Goal: Task Accomplishment & Management: Manage account settings

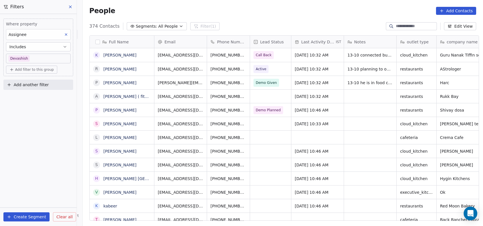
click at [414, 25] on input at bounding box center [416, 26] width 40 height 6
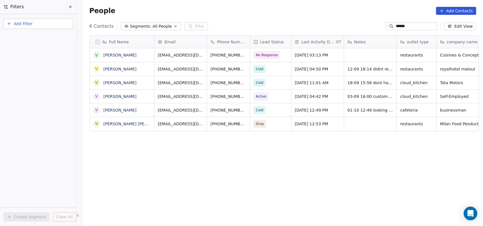
scroll to position [193, 397]
type input "*"
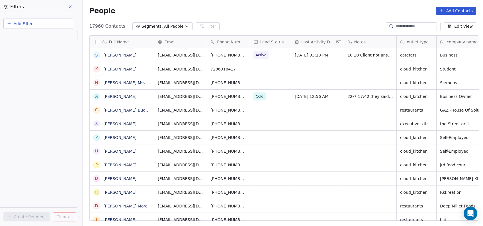
click at [52, 26] on button "Add Filter" at bounding box center [38, 24] width 70 height 10
click at [45, 36] on div "Contact properties" at bounding box center [38, 37] width 58 height 6
type input "***"
click at [26, 58] on div "Assignee" at bounding box center [38, 58] width 58 height 6
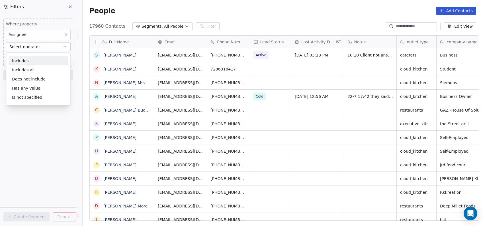
click at [26, 58] on div "Includes" at bounding box center [39, 60] width 60 height 9
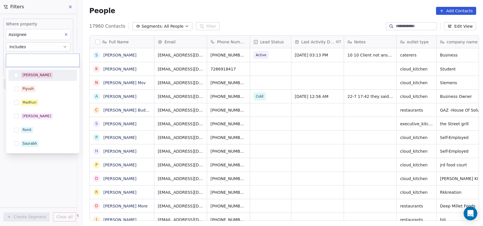
click at [26, 58] on body "On2Cook India Pvt. Ltd. Contacts People Marketing Workflows Campaigns Metrics &…" at bounding box center [241, 113] width 483 height 226
type input "*"
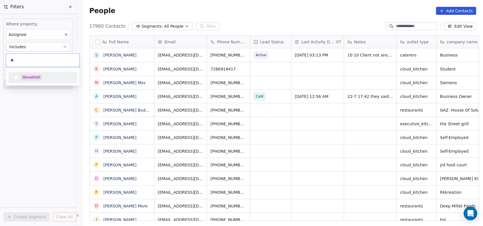
type input "**"
click at [20, 75] on div "Devashish" at bounding box center [43, 77] width 64 height 9
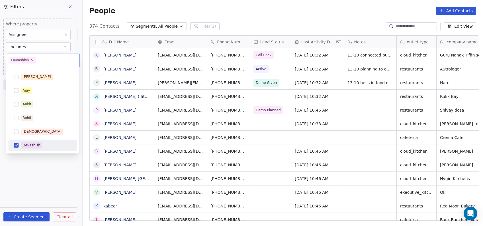
click at [29, 166] on html "On2Cook India Pvt. Ltd. Contacts People Marketing Workflows Campaigns Metrics &…" at bounding box center [241, 113] width 483 height 226
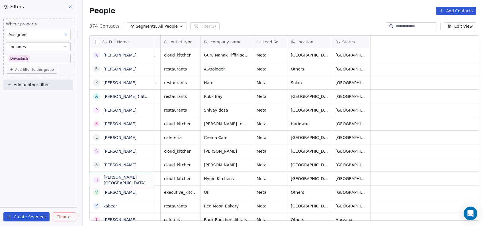
scroll to position [0, 0]
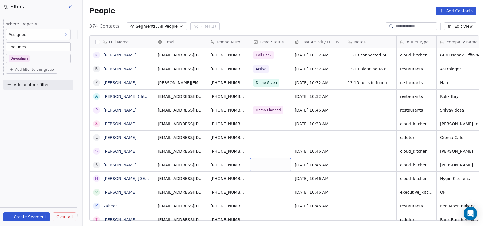
click at [273, 164] on div "grid" at bounding box center [270, 164] width 41 height 13
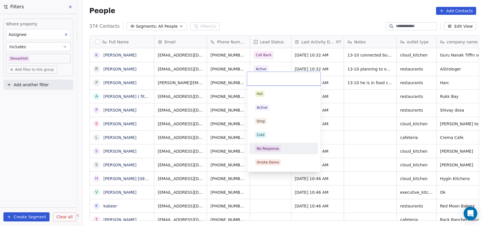
click at [270, 149] on div "No Response" at bounding box center [268, 148] width 22 height 5
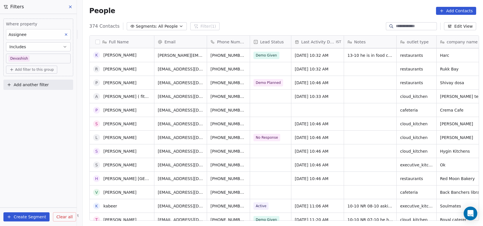
scroll to position [27, 0]
click at [265, 149] on div "grid" at bounding box center [270, 150] width 41 height 13
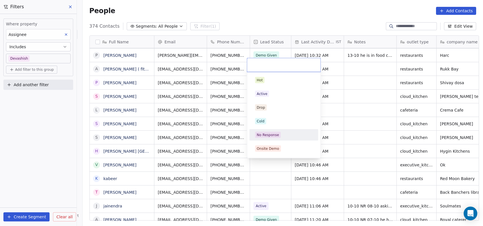
click at [262, 136] on div "No Response" at bounding box center [268, 134] width 22 height 5
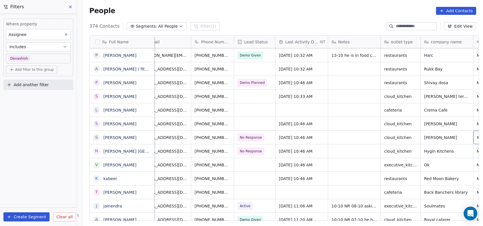
scroll to position [0, 50]
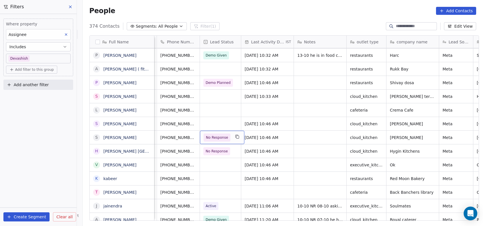
click at [222, 135] on span "No Response" at bounding box center [217, 137] width 22 height 6
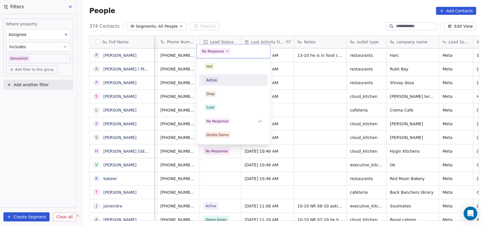
click at [219, 84] on div "Active" at bounding box center [233, 79] width 69 height 11
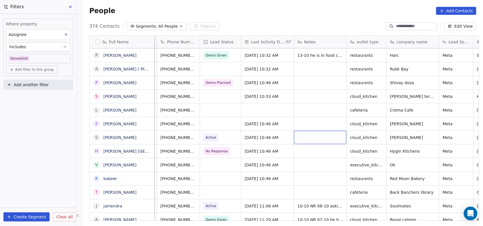
drag, startPoint x: 295, startPoint y: 137, endPoint x: 309, endPoint y: 151, distance: 20.5
click at [308, 138] on div "grid" at bounding box center [320, 136] width 52 height 13
type textarea "**********"
click at [305, 162] on html "On2Cook India Pvt. Ltd. Contacts People Marketing Workflows Campaigns Metrics &…" at bounding box center [241, 113] width 483 height 226
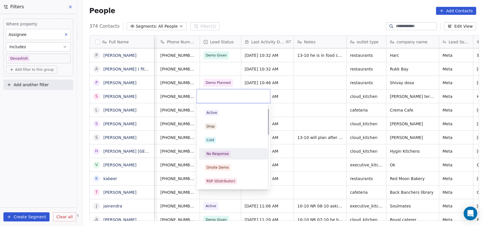
scroll to position [13, 0]
click at [226, 153] on div "No Response" at bounding box center [218, 152] width 22 height 5
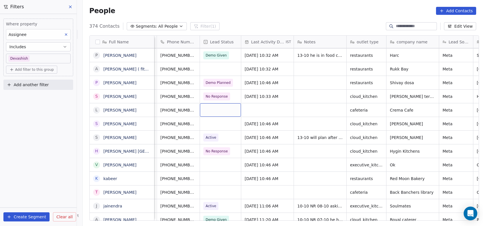
click at [217, 113] on div "grid" at bounding box center [220, 109] width 41 height 13
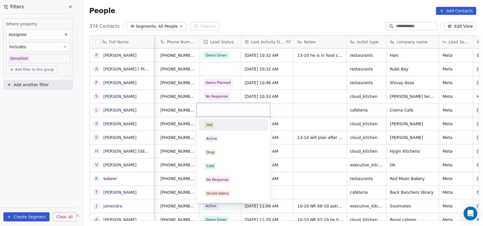
click at [226, 181] on div "No Response" at bounding box center [218, 179] width 22 height 5
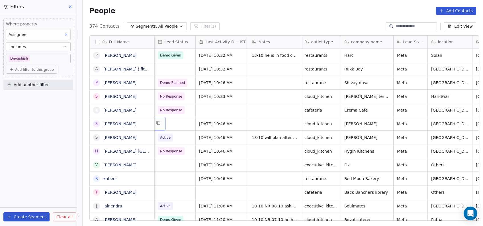
scroll to position [0, 52]
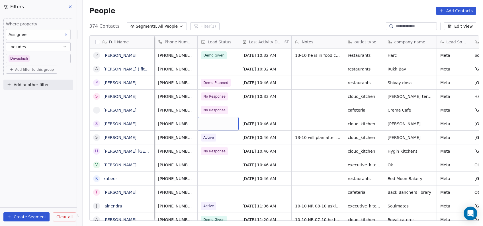
click at [205, 124] on div "grid" at bounding box center [218, 123] width 41 height 13
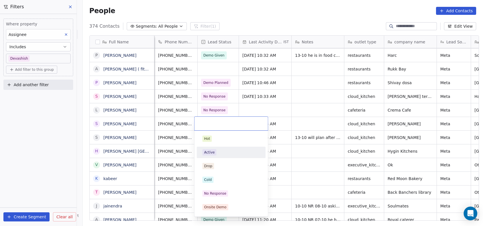
click at [213, 152] on div "Active" at bounding box center [209, 152] width 11 height 5
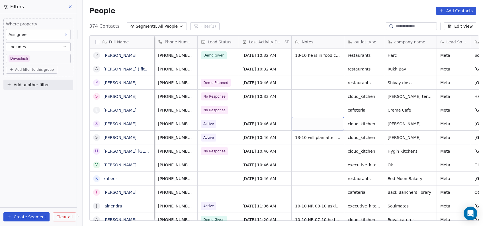
click at [305, 127] on div "grid" at bounding box center [318, 123] width 52 height 13
type textarea "**********"
click at [311, 151] on html "On2Cook India Pvt. Ltd. Contacts People Marketing Workflows Campaigns Metrics &…" at bounding box center [241, 113] width 483 height 226
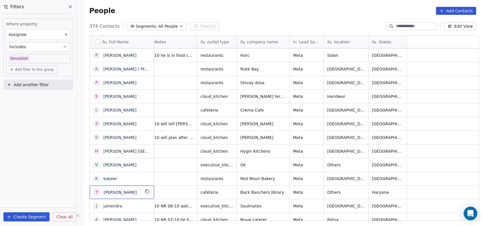
scroll to position [2, 0]
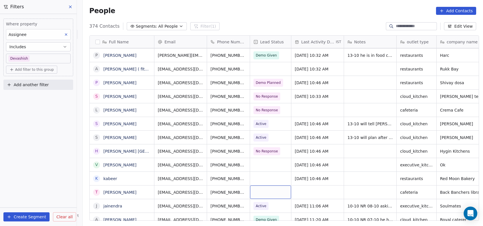
click at [273, 193] on div "grid" at bounding box center [270, 191] width 41 height 13
click at [276, 191] on div "grid" at bounding box center [270, 191] width 41 height 13
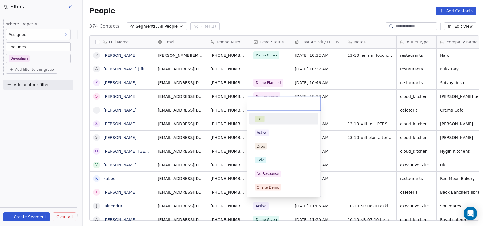
click at [289, 174] on div "No Response" at bounding box center [284, 173] width 58 height 6
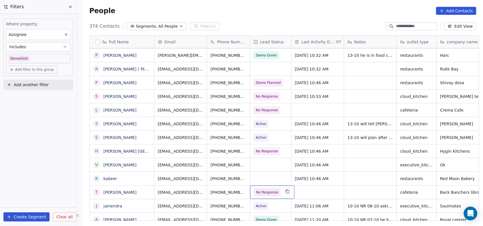
click at [275, 189] on span "No Response" at bounding box center [267, 192] width 27 height 8
click at [343, 183] on html "On2Cook India Pvt. Ltd. Contacts People Marketing Workflows Campaigns Metrics &…" at bounding box center [241, 113] width 483 height 226
click at [266, 189] on span "No Response" at bounding box center [267, 192] width 22 height 6
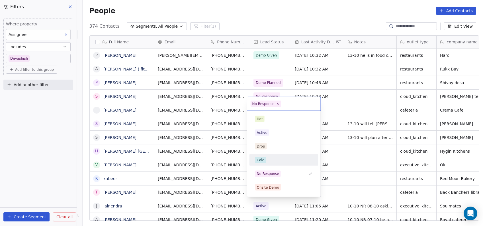
click at [270, 158] on div "Cold" at bounding box center [284, 160] width 58 height 6
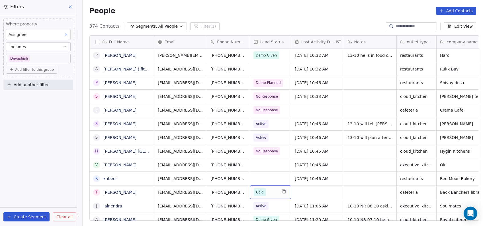
click at [256, 190] on span "Cold" at bounding box center [260, 192] width 8 height 6
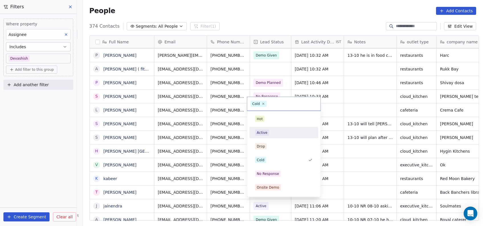
click at [264, 136] on div "Active" at bounding box center [284, 132] width 64 height 9
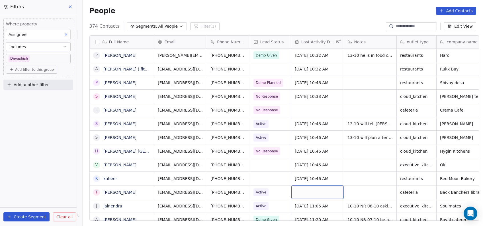
click at [312, 192] on div "grid" at bounding box center [317, 191] width 52 height 13
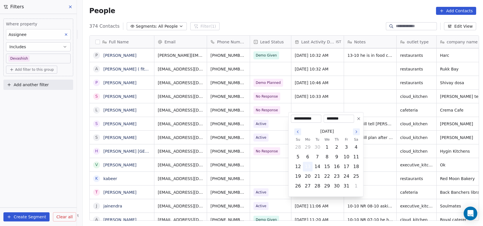
click at [310, 166] on button "13" at bounding box center [307, 166] width 9 height 9
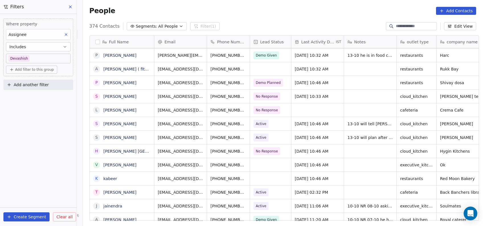
click at [368, 178] on html "On2Cook India Pvt. Ltd. Contacts People Marketing Workflows Campaigns Metrics &…" at bounding box center [241, 113] width 483 height 226
click at [358, 191] on div "grid" at bounding box center [370, 191] width 52 height 13
type textarea "**********"
click at [361, 157] on html "On2Cook India Pvt. Ltd. Contacts People Marketing Workflows Campaigns Metrics &…" at bounding box center [241, 113] width 483 height 226
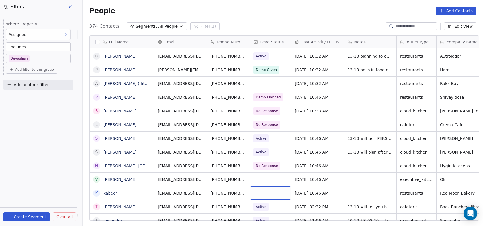
click at [268, 186] on div "grid" at bounding box center [270, 192] width 41 height 13
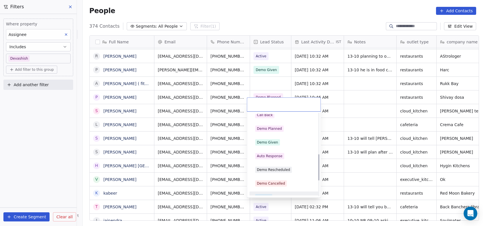
scroll to position [124, 0]
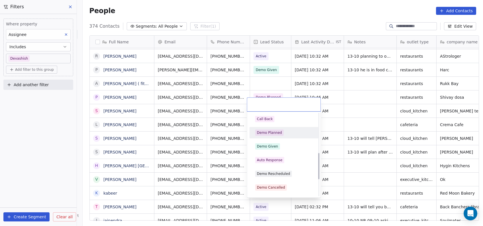
click at [279, 134] on div "Demo Planned" at bounding box center [269, 132] width 25 height 5
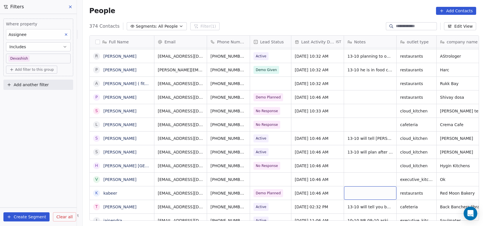
click at [346, 190] on div "grid" at bounding box center [370, 192] width 52 height 13
type textarea "**********"
click at [389, 172] on html "On2Cook India Pvt. Ltd. Contacts People Marketing Workflows Campaigns Metrics &…" at bounding box center [241, 113] width 483 height 226
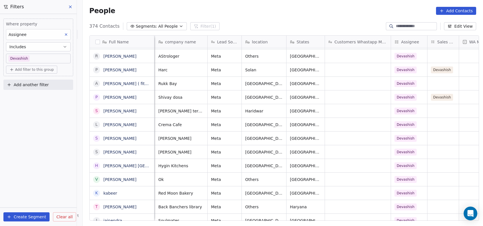
scroll to position [2, 353]
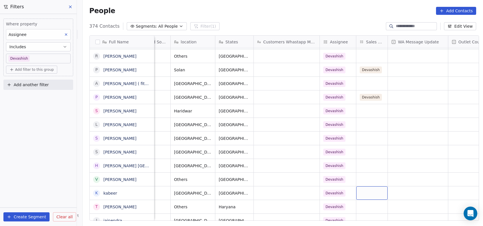
click at [366, 190] on div "grid" at bounding box center [371, 192] width 31 height 13
type input "***"
click at [362, 206] on button "Suggestions" at bounding box center [363, 207] width 5 height 5
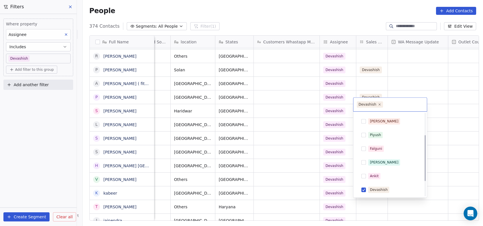
click at [285, 187] on html "On2Cook India Pvt. Ltd. Contacts People Marketing Workflows Campaigns Metrics &…" at bounding box center [241, 113] width 483 height 226
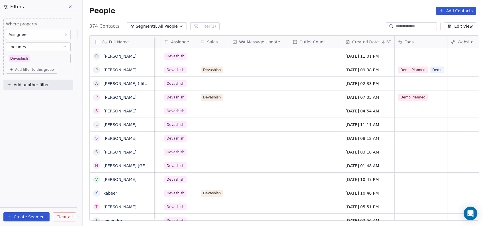
scroll to position [2, 561]
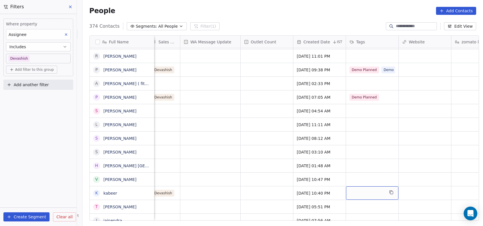
click at [353, 189] on div "grid" at bounding box center [372, 192] width 52 height 13
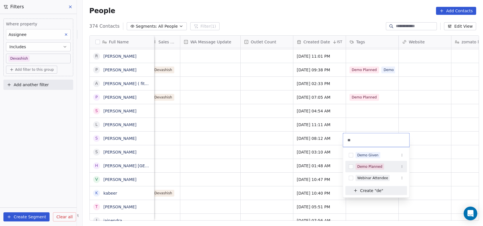
type input "**"
click at [359, 162] on div "Demo Planned" at bounding box center [376, 166] width 62 height 9
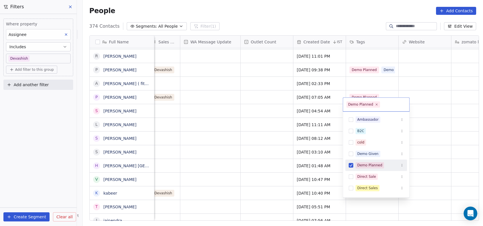
click at [263, 160] on html "On2Cook India Pvt. Ltd. Contacts People Marketing Workflows Campaigns Metrics &…" at bounding box center [241, 113] width 483 height 226
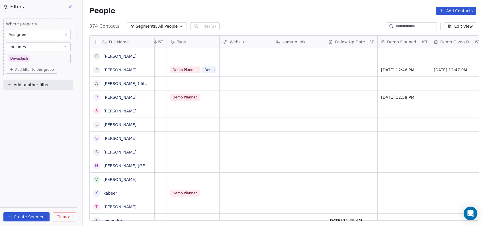
scroll to position [5, 740]
click at [392, 191] on div "grid" at bounding box center [404, 192] width 52 height 13
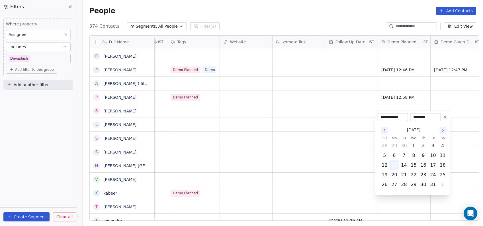
click at [393, 163] on button "13" at bounding box center [394, 164] width 9 height 9
click at [402, 163] on button "14" at bounding box center [403, 164] width 9 height 9
type input "**********"
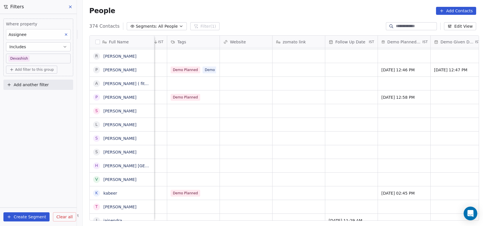
click at [363, 172] on html "On2Cook India Pvt. Ltd. Contacts People Marketing Workflows Campaigns Metrics &…" at bounding box center [241, 113] width 483 height 226
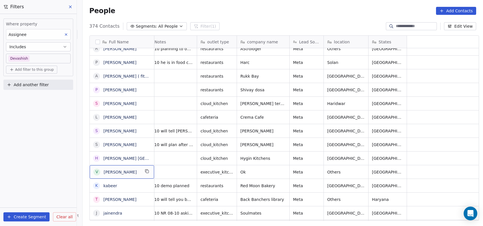
scroll to position [5, 0]
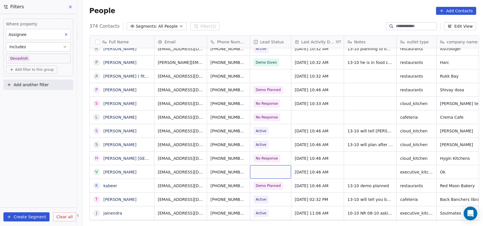
click at [262, 170] on div "grid" at bounding box center [270, 171] width 41 height 13
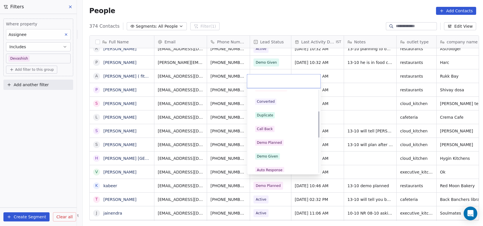
scroll to position [91, 0]
click at [269, 125] on div "Call Back" at bounding box center [265, 127] width 16 height 5
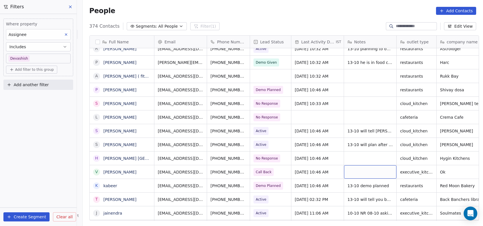
click at [354, 165] on div "grid" at bounding box center [370, 171] width 52 height 13
type textarea "**********"
click at [371, 157] on html "On2Cook India Pvt. Ltd. Contacts People Marketing Workflows Campaigns Metrics &…" at bounding box center [241, 113] width 483 height 226
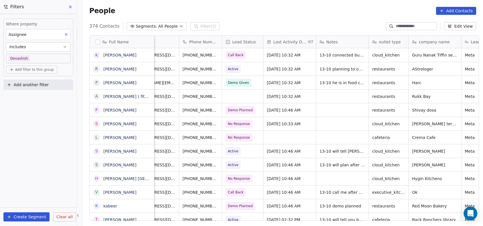
scroll to position [5, 0]
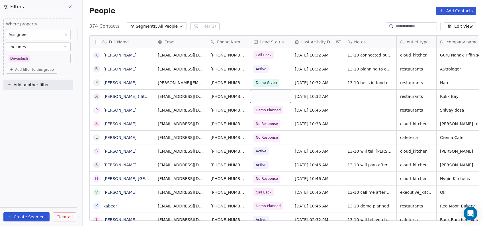
click at [265, 91] on div "grid" at bounding box center [270, 95] width 41 height 13
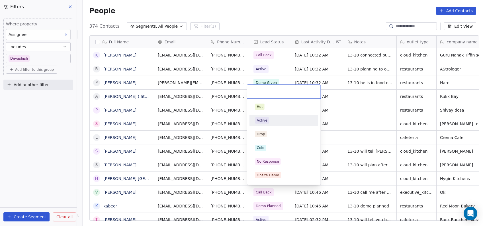
click at [259, 119] on div "Active" at bounding box center [262, 120] width 11 height 5
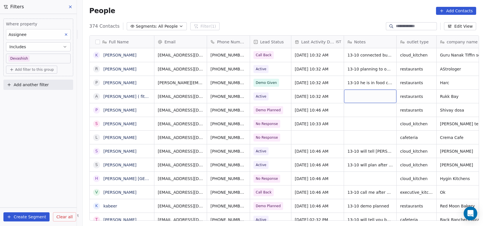
click at [354, 90] on div "grid" at bounding box center [370, 95] width 52 height 13
type textarea "*****"
click at [360, 75] on html "On2Cook India Pvt. Ltd. Contacts People Marketing Workflows Campaigns Metrics &…" at bounding box center [241, 113] width 483 height 226
click at [405, 27] on input at bounding box center [416, 26] width 40 height 6
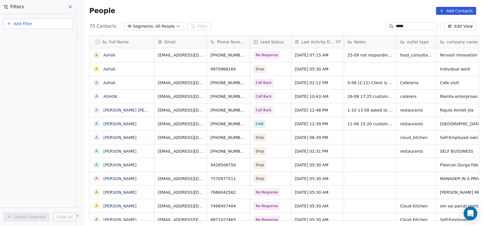
scroll to position [193, 397]
drag, startPoint x: 405, startPoint y: 27, endPoint x: 415, endPoint y: 24, distance: 11.3
click at [415, 24] on input "*****" at bounding box center [416, 26] width 40 height 6
type input "*"
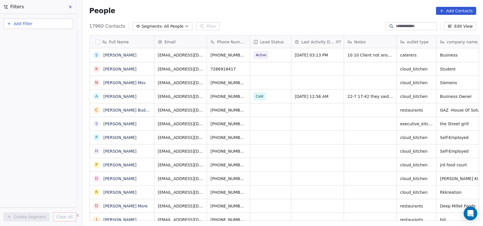
click at [50, 25] on button "Add Filter" at bounding box center [38, 24] width 70 height 10
click at [320, 126] on html "On2Cook India Pvt. Ltd. Contacts People Marketing Workflows Campaigns Metrics &…" at bounding box center [241, 113] width 483 height 226
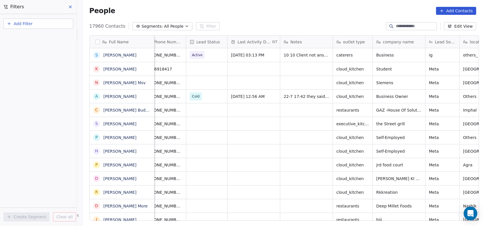
scroll to position [0, 62]
click at [414, 27] on input at bounding box center [416, 26] width 40 height 6
type input "*"
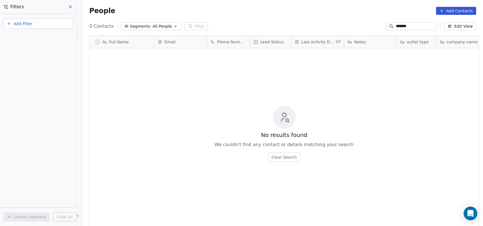
scroll to position [193, 397]
type input "*"
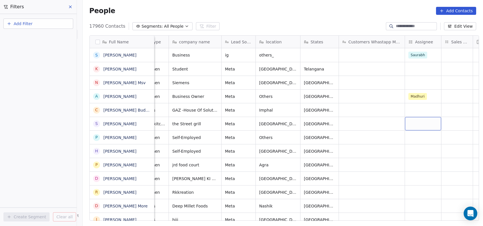
click at [422, 123] on div "grid" at bounding box center [423, 123] width 36 height 13
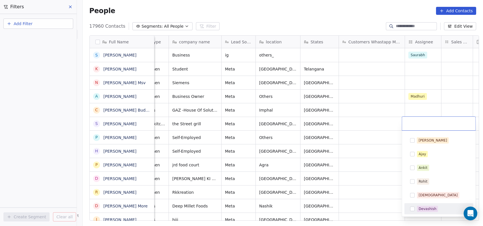
click at [414, 210] on button "Suggestions" at bounding box center [412, 208] width 5 height 5
click at [376, 177] on html "On2Cook India Pvt. Ltd. Contacts People Marketing Workflows Campaigns Metrics &…" at bounding box center [241, 113] width 483 height 226
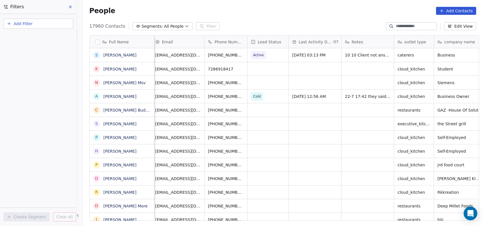
scroll to position [0, 0]
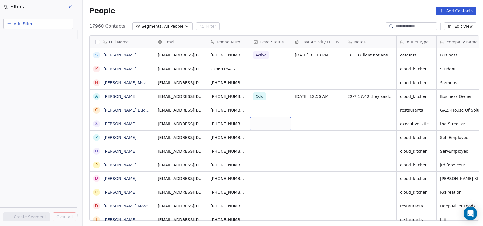
click at [267, 122] on div "grid" at bounding box center [270, 123] width 41 height 13
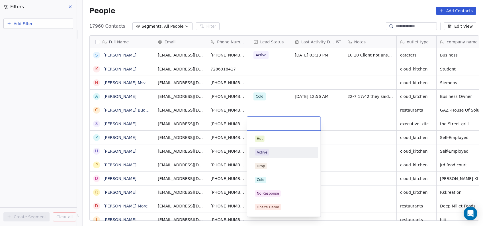
click at [262, 150] on div "Active" at bounding box center [262, 152] width 11 height 5
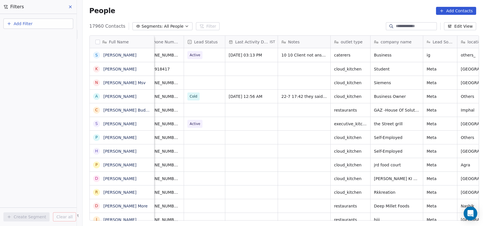
scroll to position [0, 64]
click at [262, 121] on div "grid" at bounding box center [253, 123] width 52 height 13
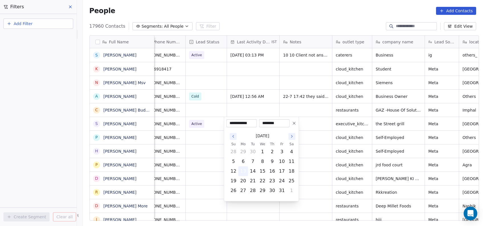
click at [244, 169] on button "13" at bounding box center [243, 170] width 9 height 9
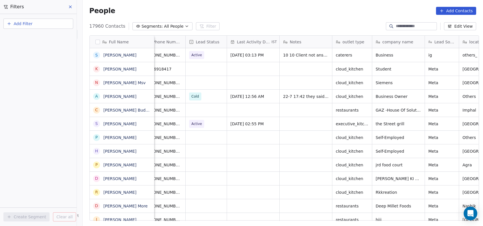
click at [321, 127] on html "On2Cook India Pvt. Ltd. Contacts People Marketing Workflows Campaigns Metrics &…" at bounding box center [241, 113] width 483 height 226
click at [307, 121] on div "grid" at bounding box center [306, 123] width 52 height 13
type textarea "**********"
click at [312, 147] on html "On2Cook India Pvt. Ltd. Contacts People Marketing Workflows Campaigns Metrics &…" at bounding box center [241, 113] width 483 height 226
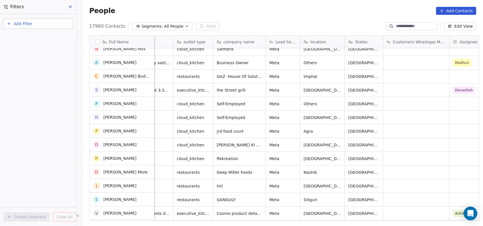
scroll to position [32, 0]
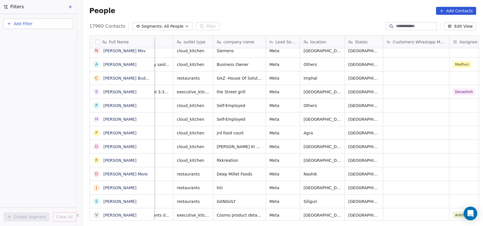
click at [52, 27] on button "Add Filter" at bounding box center [38, 24] width 70 height 10
click at [60, 40] on div "Contact properties" at bounding box center [38, 36] width 65 height 9
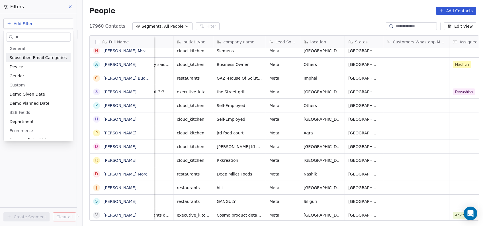
type input "*"
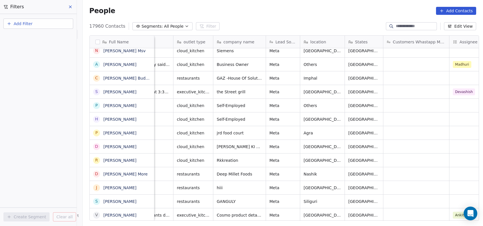
click at [70, 156] on html "On2Cook India Pvt. Ltd. Contacts People Marketing Workflows Campaigns Metrics &…" at bounding box center [241, 113] width 483 height 226
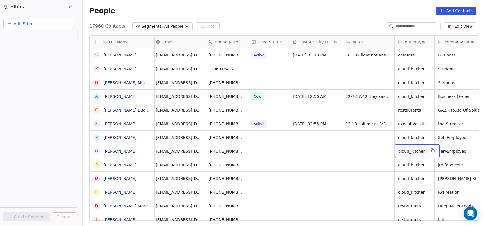
scroll to position [4, 0]
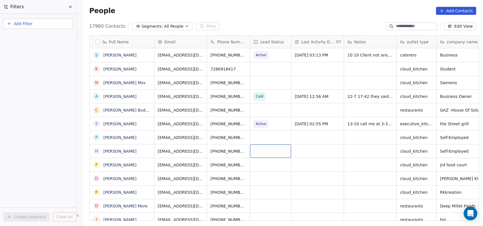
click at [258, 148] on div "grid" at bounding box center [270, 150] width 41 height 13
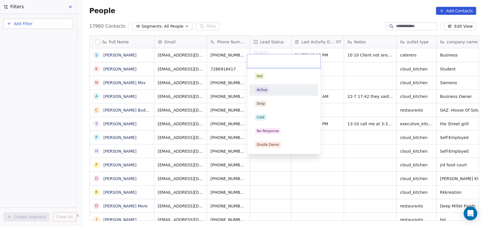
click at [266, 92] on div "Active" at bounding box center [262, 89] width 11 height 5
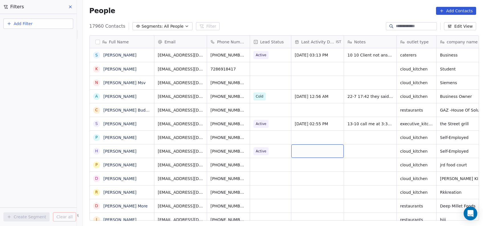
click at [316, 146] on div "grid" at bounding box center [317, 150] width 52 height 13
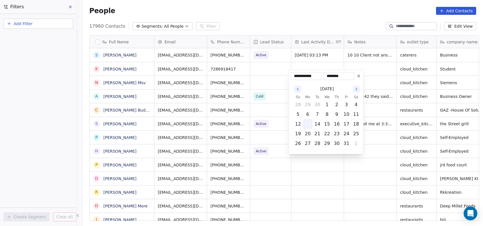
click at [308, 124] on button "13" at bounding box center [307, 123] width 9 height 9
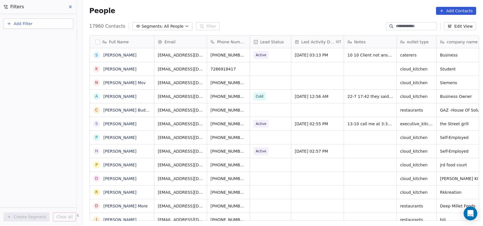
click at [358, 164] on html "On2Cook India Pvt. Ltd. Contacts People Marketing Workflows Campaigns Metrics &…" at bounding box center [241, 113] width 483 height 226
click at [358, 145] on div "grid" at bounding box center [370, 150] width 52 height 13
type textarea "**********"
click at [350, 174] on html "On2Cook India Pvt. Ltd. Contacts People Marketing Workflows Campaigns Metrics &…" at bounding box center [241, 113] width 483 height 226
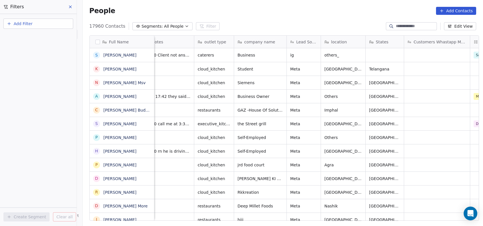
scroll to position [4, 324]
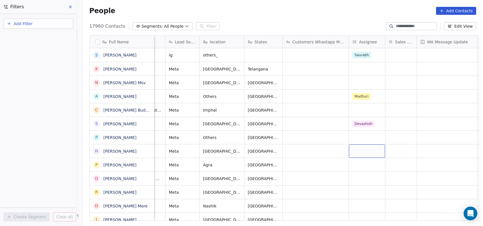
click at [362, 147] on div "grid" at bounding box center [367, 150] width 36 height 13
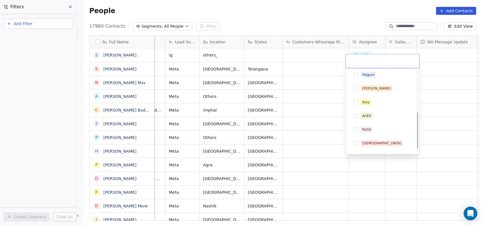
scroll to position [108, 0]
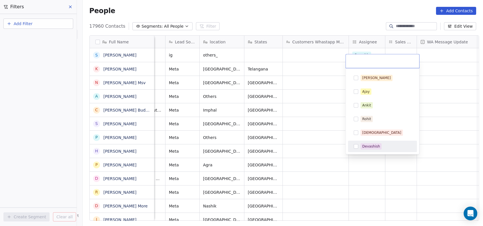
click at [365, 146] on div "Devashish" at bounding box center [371, 146] width 18 height 5
click at [330, 151] on html "On2Cook India Pvt. Ltd. Contacts People Marketing Workflows Campaigns Metrics &…" at bounding box center [241, 113] width 483 height 226
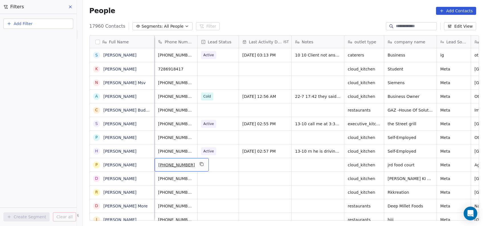
scroll to position [5, 0]
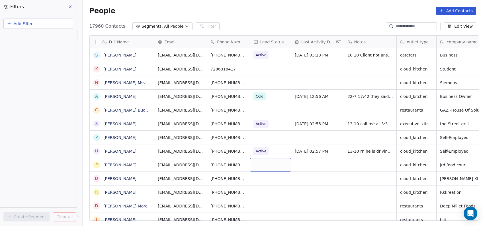
click at [259, 160] on div "grid" at bounding box center [270, 164] width 41 height 13
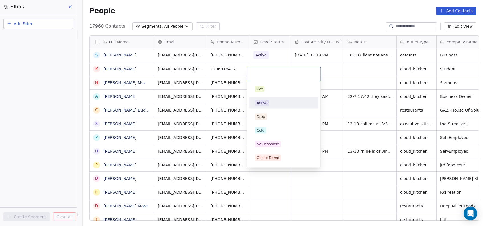
click at [261, 105] on span "Active" at bounding box center [262, 103] width 14 height 6
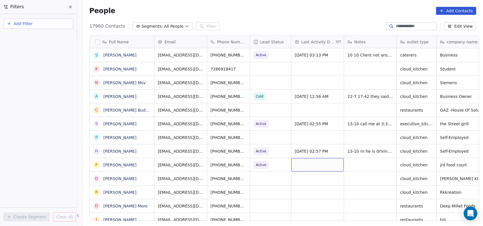
click at [307, 158] on div "grid" at bounding box center [317, 164] width 52 height 13
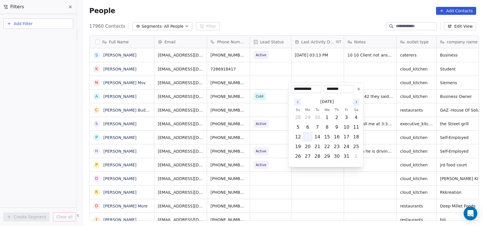
click at [308, 135] on button "13" at bounding box center [307, 136] width 9 height 9
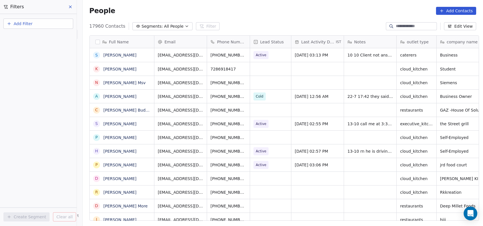
click at [342, 180] on html "On2Cook India Pvt. Ltd. Contacts People Marketing Workflows Campaigns Metrics &…" at bounding box center [241, 113] width 483 height 226
click at [349, 160] on div "grid" at bounding box center [370, 164] width 52 height 13
type textarea "**********"
click at [327, 181] on html "On2Cook India Pvt. Ltd. Contacts People Marketing Workflows Campaigns Metrics &…" at bounding box center [241, 113] width 483 height 226
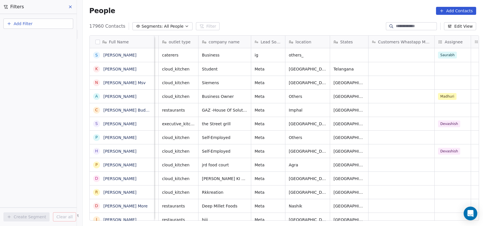
scroll to position [5, 273]
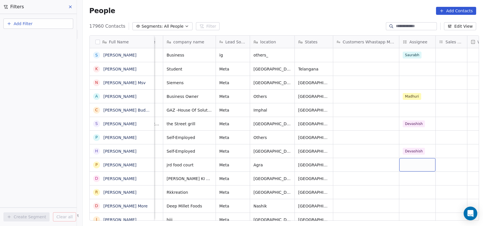
click at [408, 162] on div "grid" at bounding box center [417, 164] width 36 height 13
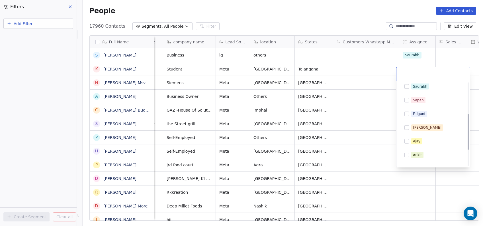
scroll to position [108, 0]
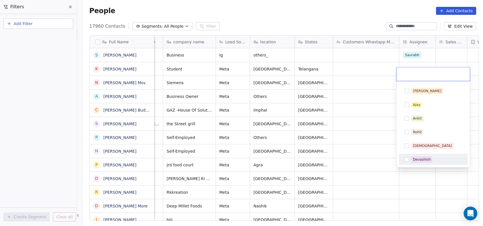
click at [410, 156] on div "Devashish" at bounding box center [433, 159] width 64 height 9
click at [368, 164] on html "On2Cook India Pvt. Ltd. Contacts People Marketing Workflows Campaigns Metrics &…" at bounding box center [241, 113] width 483 height 226
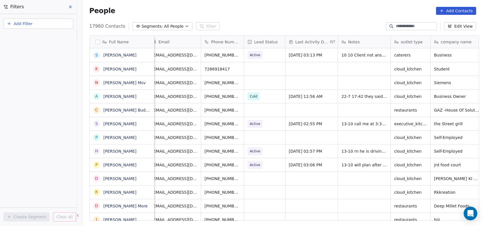
scroll to position [0, 0]
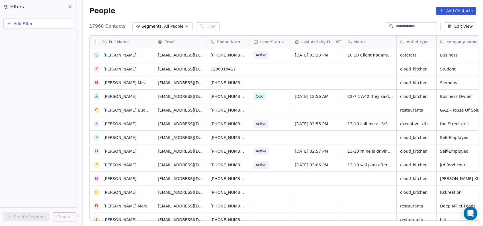
click at [60, 27] on button "Add Filter" at bounding box center [38, 24] width 70 height 10
click at [54, 39] on div "Contact properties" at bounding box center [38, 37] width 58 height 6
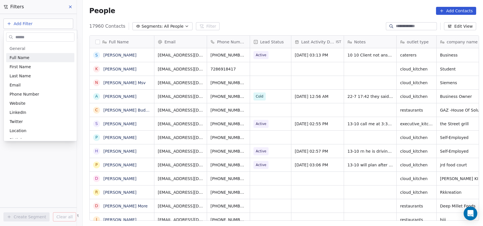
click at [320, 76] on html "On2Cook India Pvt. Ltd. Contacts People Marketing Workflows Campaigns Metrics &…" at bounding box center [241, 113] width 483 height 226
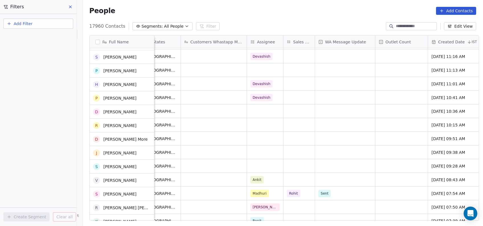
scroll to position [68, 0]
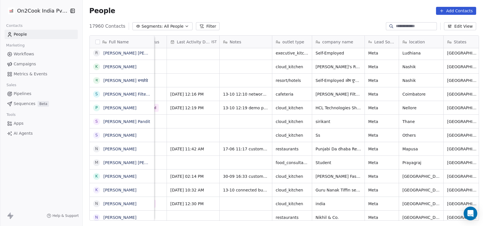
scroll to position [0, 133]
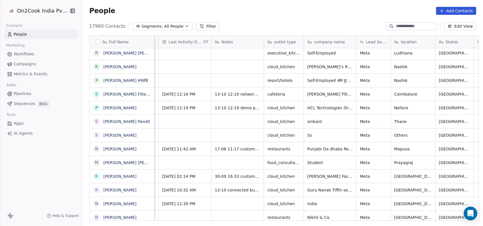
click at [199, 30] on button "Filter" at bounding box center [208, 26] width 24 height 8
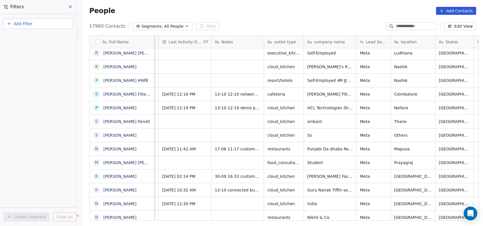
click at [62, 26] on button "Add Filter" at bounding box center [38, 24] width 70 height 10
click at [64, 37] on div "Contact properties" at bounding box center [38, 37] width 58 height 6
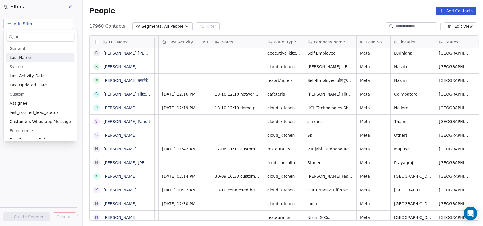
type input "***"
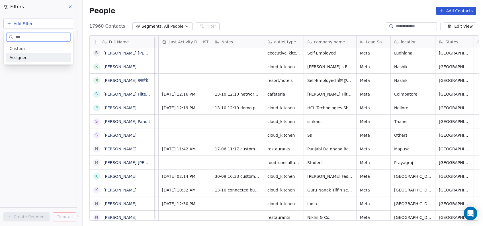
click at [56, 62] on div "Assignee" at bounding box center [38, 57] width 65 height 9
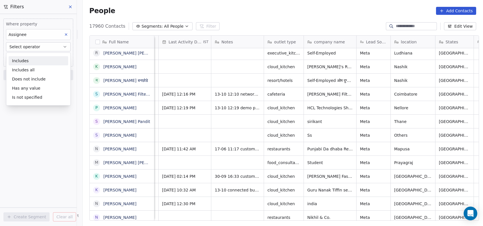
click at [55, 61] on div "Includes" at bounding box center [39, 60] width 60 height 9
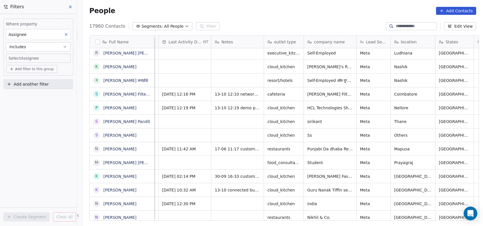
click at [60, 60] on body "On2Cook India Pvt. Ltd. Contacts People Marketing Workflows Campaigns Metrics &…" at bounding box center [241, 113] width 483 height 226
type input "**"
click at [45, 83] on div "Devashish" at bounding box center [42, 77] width 69 height 11
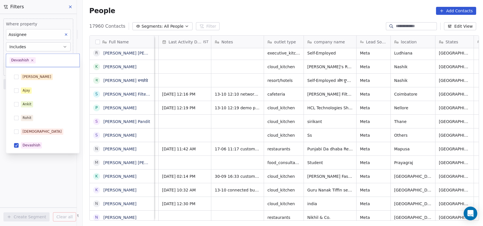
click at [35, 182] on html "On2Cook India Pvt. Ltd. Contacts People Marketing Workflows Campaigns Metrics &…" at bounding box center [241, 113] width 483 height 226
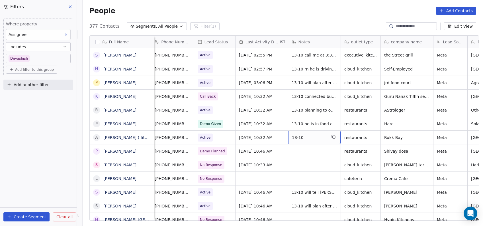
scroll to position [0, 53]
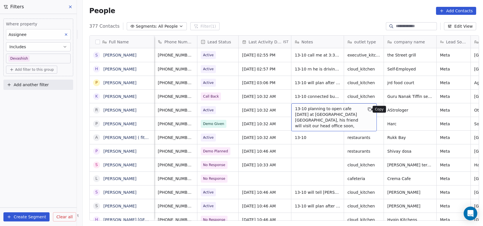
click at [368, 109] on icon "grid" at bounding box center [369, 108] width 3 height 3
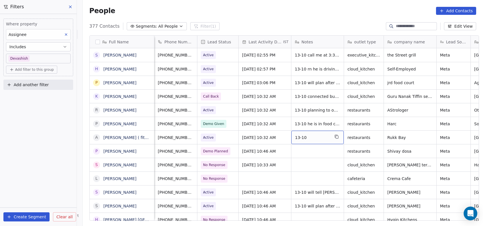
click at [311, 139] on span "13-10" at bounding box center [312, 137] width 35 height 6
type textarea "**********"
click at [334, 96] on html "On2Cook India Pvt. Ltd. Contacts People Marketing Workflows Campaigns Metrics &…" at bounding box center [241, 113] width 483 height 226
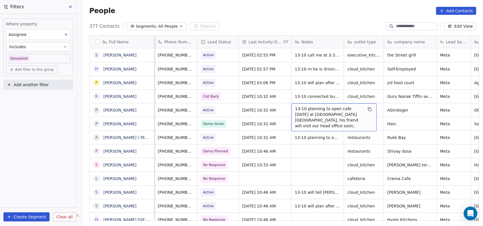
click at [305, 109] on span "13-10 planning to open cafe [DATE] at [GEOGRAPHIC_DATA] [GEOGRAPHIC_DATA], his …" at bounding box center [329, 117] width 68 height 23
drag, startPoint x: 305, startPoint y: 109, endPoint x: 361, endPoint y: 119, distance: 56.9
click at [361, 119] on div "13-10 planning to open cafe [DATE] at [GEOGRAPHIC_DATA] [GEOGRAPHIC_DATA], his …" at bounding box center [333, 117] width 85 height 28
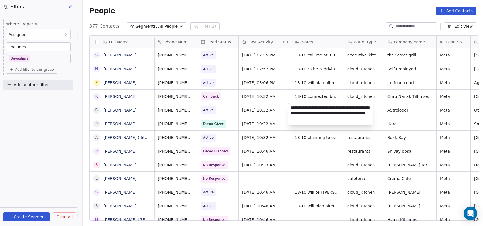
click at [361, 119] on textarea "**********" at bounding box center [331, 114] width 85 height 22
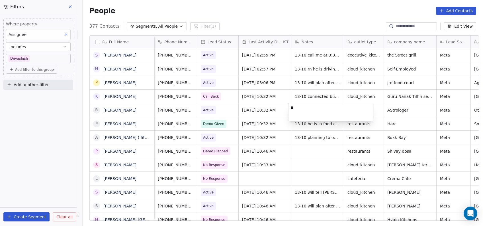
type textarea "*"
click at [394, 27] on html "On2Cook India Pvt. Ltd. Contacts People Marketing Workflows Campaigns Metrics &…" at bounding box center [241, 113] width 483 height 226
click at [398, 26] on html "On2Cook India Pvt. Ltd. Contacts People Marketing Workflows Campaigns Metrics &…" at bounding box center [241, 113] width 483 height 226
click at [398, 26] on input at bounding box center [416, 26] width 40 height 6
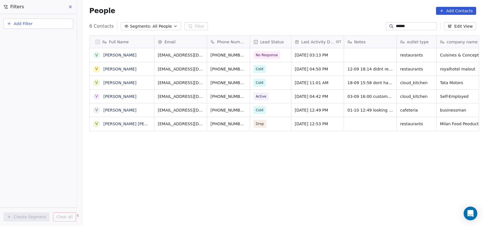
scroll to position [193, 397]
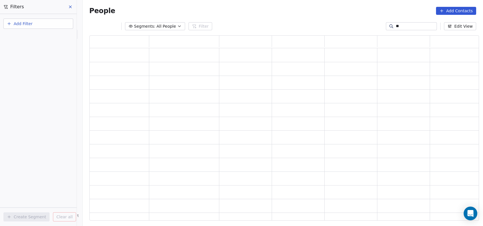
type input "*"
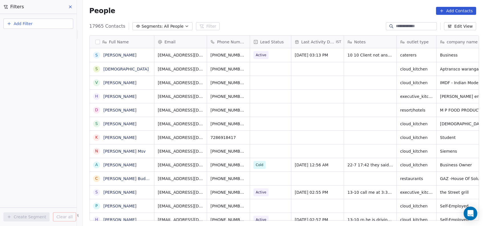
click at [56, 28] on button "Add Filter" at bounding box center [38, 24] width 70 height 10
click at [50, 35] on div "Contact properties" at bounding box center [38, 37] width 58 height 6
type input "***"
click at [35, 60] on div "Assignee" at bounding box center [38, 57] width 65 height 9
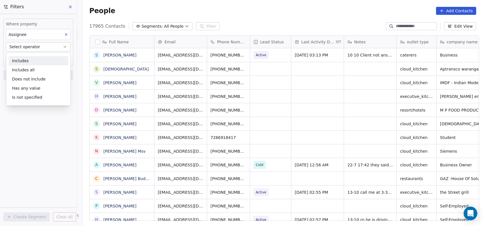
click at [35, 60] on div "Includes" at bounding box center [39, 60] width 60 height 9
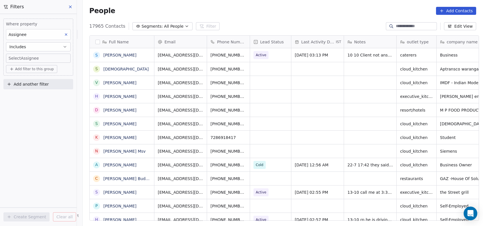
click at [35, 60] on body "On2Cook India Pvt. Ltd. Contacts People Marketing Workflows Campaigns Metrics &…" at bounding box center [241, 113] width 483 height 226
type input "***"
click at [14, 78] on div "Devashish" at bounding box center [43, 77] width 64 height 9
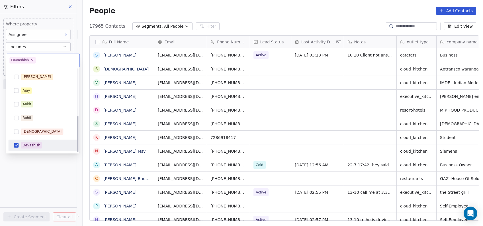
click at [39, 194] on html "On2Cook India Pvt. Ltd. Contacts People Marketing Workflows Campaigns Metrics &…" at bounding box center [241, 113] width 483 height 226
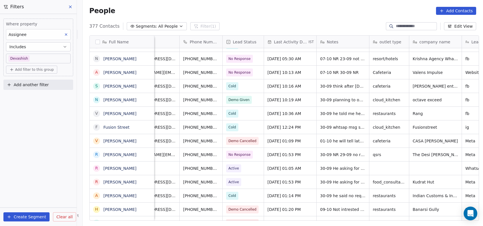
scroll to position [804, 0]
click at [41, 83] on span "Add another filter" at bounding box center [31, 85] width 35 height 6
click at [40, 97] on span "Contact properties" at bounding box center [27, 98] width 37 height 6
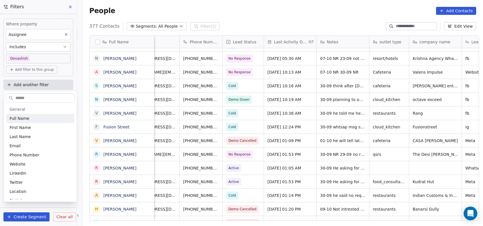
type input "*"
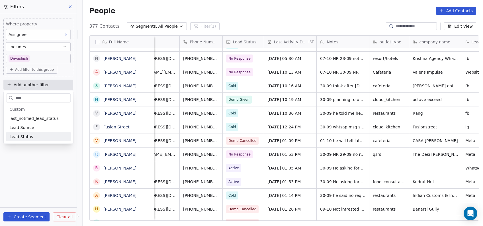
type input "****"
click at [24, 137] on span "Lead Status" at bounding box center [21, 137] width 24 height 6
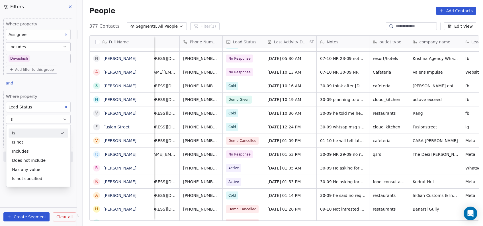
click at [33, 132] on div "Is" at bounding box center [39, 132] width 60 height 9
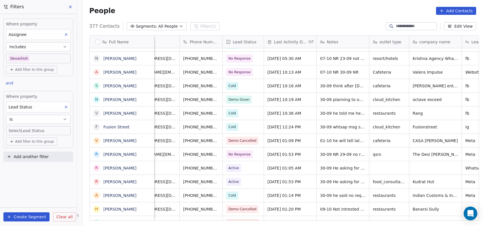
click at [33, 132] on body "On2Cook India Pvt. Ltd. Contacts People Marketing Workflows Campaigns Metrics &…" at bounding box center [241, 113] width 483 height 226
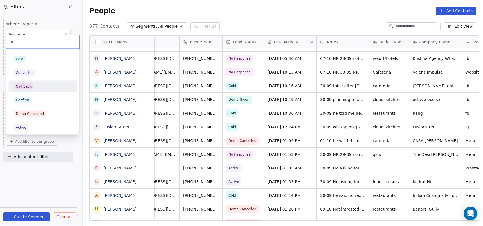
type input "*"
click at [45, 82] on div "Call Back" at bounding box center [43, 86] width 64 height 9
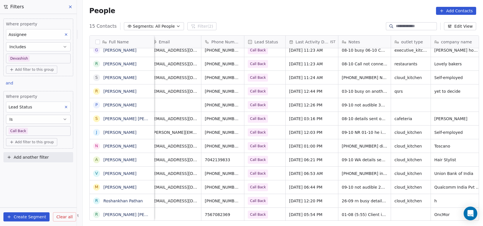
scroll to position [6, 6]
click at [300, 211] on span "Oct 09, 2025 05:54 PM" at bounding box center [306, 214] width 35 height 6
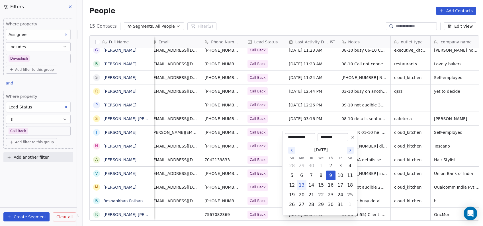
click at [303, 185] on button "13" at bounding box center [301, 184] width 9 height 9
type input "**********"
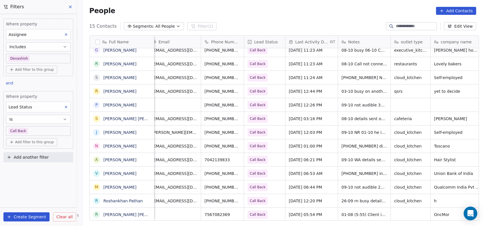
click at [356, 118] on html "On2Cook India Pvt. Ltd. Contacts People Marketing Workflows Campaigns Metrics &…" at bounding box center [241, 113] width 483 height 226
click at [342, 210] on span "01-08 (5:55) Client is not answering the calls and send details on waNR" at bounding box center [376, 218] width 68 height 17
type textarea "**********"
click at [314, 190] on html "On2Cook India Pvt. Ltd. Contacts People Marketing Workflows Campaigns Metrics &…" at bounding box center [241, 113] width 483 height 226
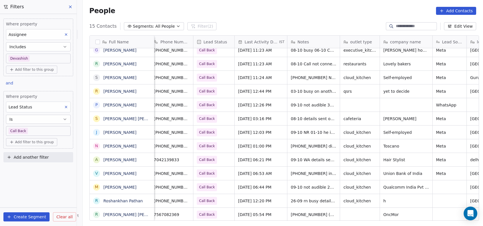
scroll to position [6, 57]
click at [305, 207] on div "13-10 01-08 (5:55) Client is not answering the calls and send details on waNR" at bounding box center [329, 218] width 85 height 22
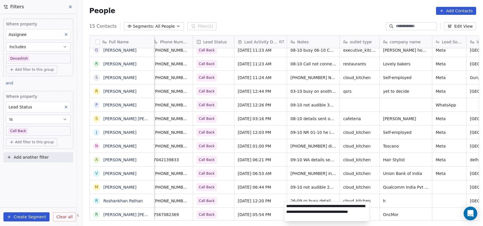
type textarea "**********"
click at [348, 111] on html "On2Cook India Pvt. Ltd. Contacts People Marketing Workflows Campaigns Metrics &…" at bounding box center [241, 113] width 483 height 226
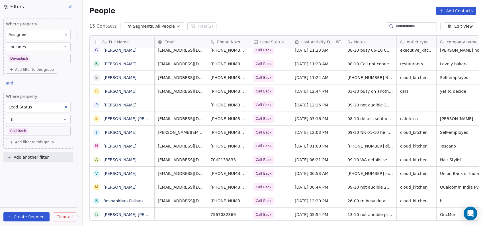
scroll to position [6, 0]
click at [295, 198] on span "Sep 26, 2025 12:20 PM" at bounding box center [312, 201] width 35 height 6
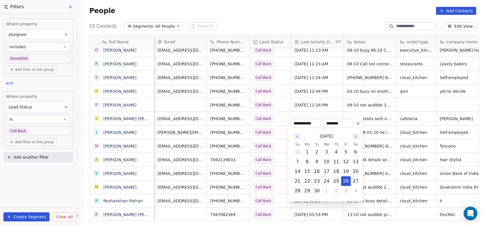
click at [355, 139] on button "Go to the Next Month" at bounding box center [356, 136] width 7 height 7
click at [307, 172] on button "13" at bounding box center [307, 171] width 9 height 9
type input "**********"
click at [269, 171] on html "On2Cook India Pvt. Ltd. Contacts People Marketing Workflows Campaigns Metrics &…" at bounding box center [241, 113] width 483 height 226
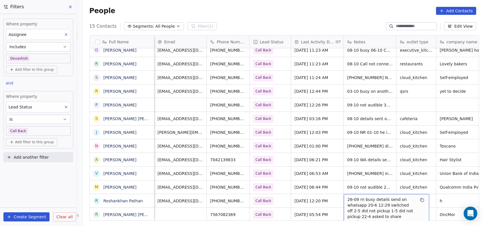
click at [348, 196] on span "26-09 rn busy details send on whatsapp 20-6 12:29 switched off 2-5 did not pick…" at bounding box center [382, 216] width 68 height 40
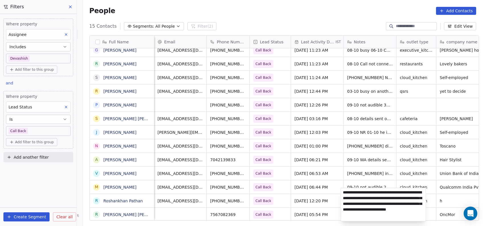
type textarea "**********"
click at [267, 196] on html "On2Cook India Pvt. Ltd. Contacts People Marketing Workflows Campaigns Metrics &…" at bounding box center [241, 113] width 483 height 226
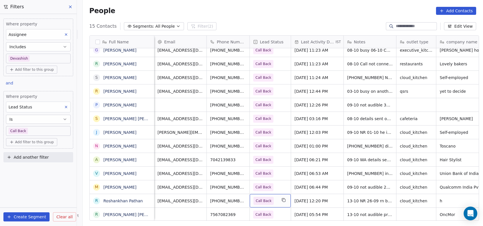
click at [265, 198] on span "Call Back" at bounding box center [264, 201] width 16 height 6
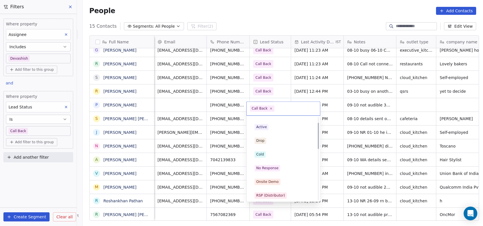
scroll to position [0, 0]
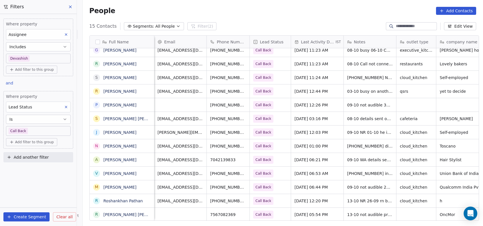
click at [285, 87] on html "On2Cook India Pvt. Ltd. Contacts People Marketing Workflows Campaigns Metrics &…" at bounding box center [241, 113] width 483 height 226
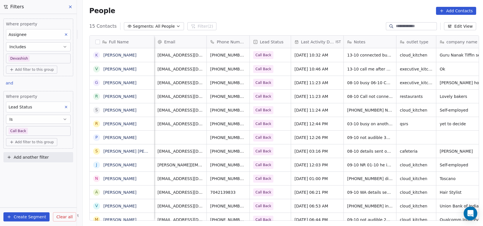
scroll to position [0, 0]
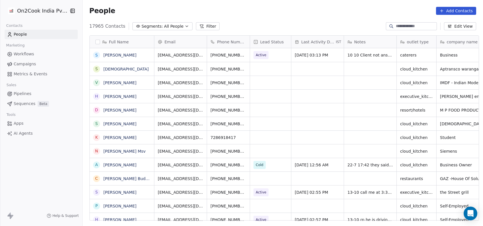
click at [200, 24] on button "Filter" at bounding box center [208, 26] width 24 height 8
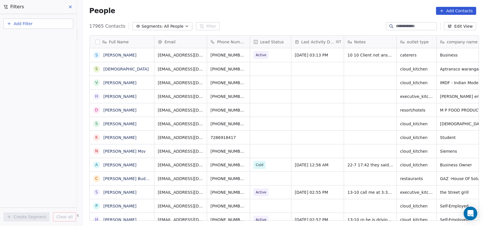
click at [50, 24] on button "Add Filter" at bounding box center [38, 24] width 70 height 10
click at [50, 36] on div "Contact properties" at bounding box center [38, 37] width 58 height 6
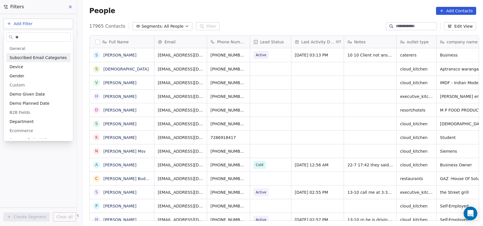
type input "*"
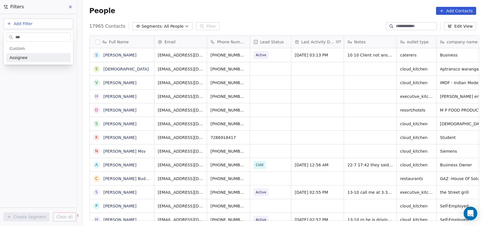
type input "***"
click at [44, 59] on div "Assignee" at bounding box center [38, 58] width 58 height 6
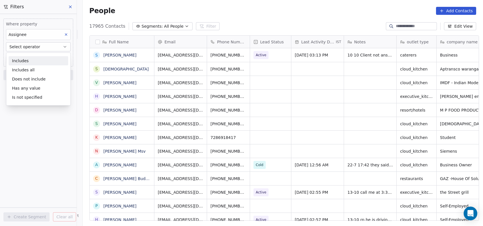
click at [44, 59] on div "Includes" at bounding box center [39, 60] width 60 height 9
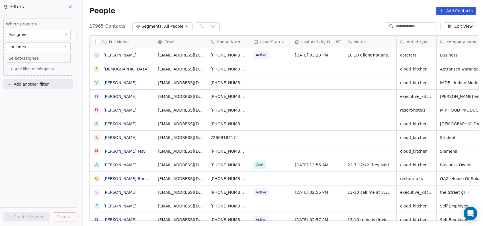
click at [44, 59] on body "On2Cook India Pvt. Ltd. Contacts People Marketing Workflows Campaigns Metrics &…" at bounding box center [241, 113] width 483 height 226
type input "***"
click at [34, 76] on div "Devashish" at bounding box center [32, 77] width 18 height 5
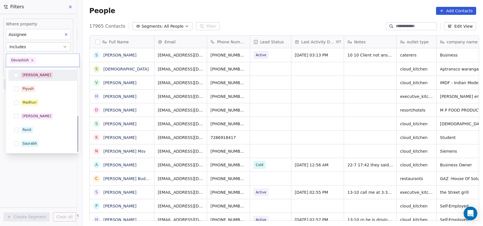
scroll to position [108, 0]
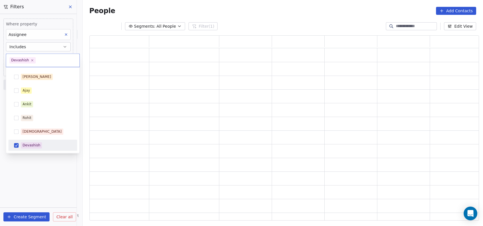
click at [29, 164] on html "On2Cook India Pvt. Ltd. Contacts People Marketing Workflows Campaigns Metrics &…" at bounding box center [241, 113] width 483 height 226
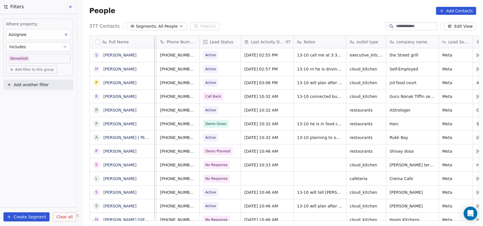
scroll to position [0, 51]
click at [50, 146] on div "Where property Assignee Includes Devashish Add filter to this group Add another…" at bounding box center [38, 120] width 77 height 212
click at [58, 87] on button "Add another filter" at bounding box center [38, 84] width 70 height 10
click at [67, 102] on div "Contact activity" at bounding box center [38, 106] width 65 height 9
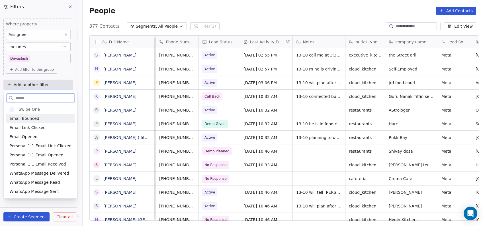
click at [61, 105] on div "Swipe One" at bounding box center [40, 109] width 69 height 9
click at [252, 18] on html "On2Cook India Pvt. Ltd. Contacts People Marketing Workflows Campaigns Metrics &…" at bounding box center [241, 113] width 483 height 226
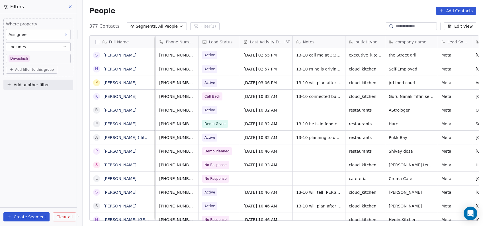
click at [64, 89] on button "Add another filter" at bounding box center [38, 84] width 70 height 10
click at [64, 93] on div "Contact properties" at bounding box center [38, 97] width 65 height 9
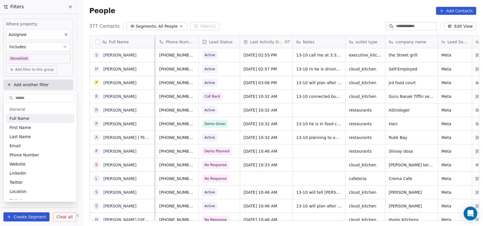
click at [66, 100] on input "text" at bounding box center [44, 98] width 60 height 8
type input "*"
type input "***"
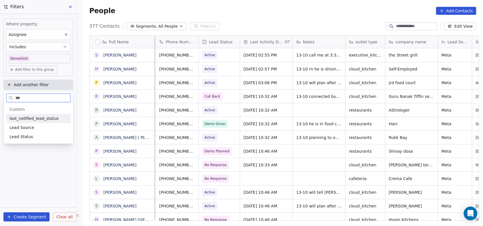
click at [59, 138] on div "Lead Status" at bounding box center [38, 137] width 58 height 6
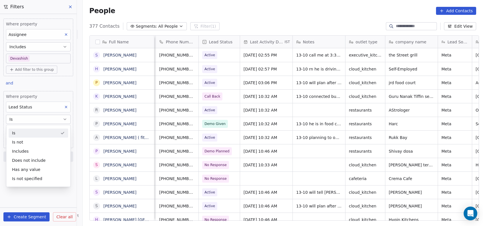
click at [66, 134] on div "Is" at bounding box center [39, 132] width 60 height 9
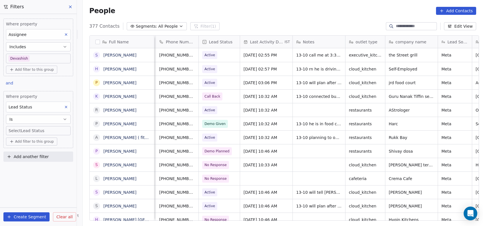
click at [65, 138] on div "Add filter to this group" at bounding box center [38, 141] width 65 height 8
click at [58, 157] on div "Contact properties" at bounding box center [39, 153] width 60 height 9
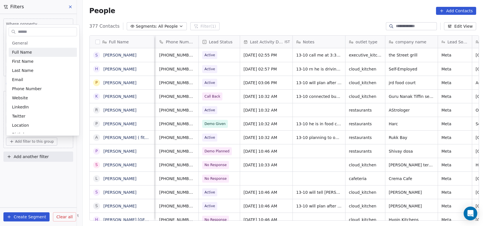
click at [58, 190] on html "On2Cook India Pvt. Ltd. Contacts People Marketing Workflows Campaigns Metrics &…" at bounding box center [241, 113] width 483 height 226
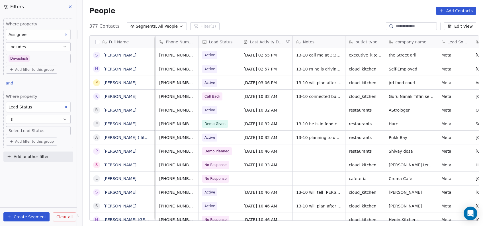
click at [59, 132] on body "On2Cook India Pvt. Ltd. Contacts People Marketing Workflows Campaigns Metrics &…" at bounding box center [241, 113] width 483 height 226
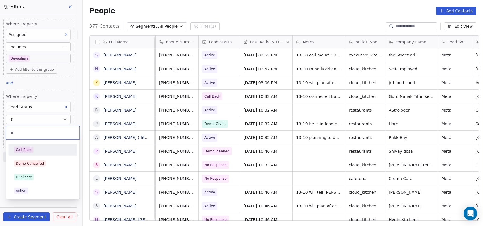
type input "**"
click at [60, 150] on div "Call Back" at bounding box center [43, 149] width 58 height 6
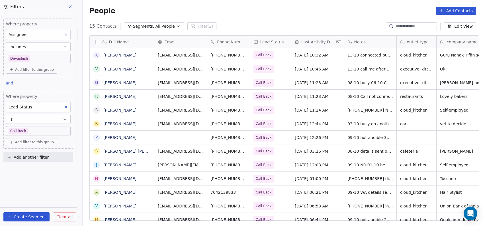
scroll to position [193, 397]
click at [368, 68] on span "13-10 call me after 5 min" at bounding box center [373, 69] width 51 height 6
type textarea "**********"
click at [357, 116] on html "On2Cook India Pvt. Ltd. Contacts People Marketing Workflows Campaigns Metrics &…" at bounding box center [241, 113] width 483 height 226
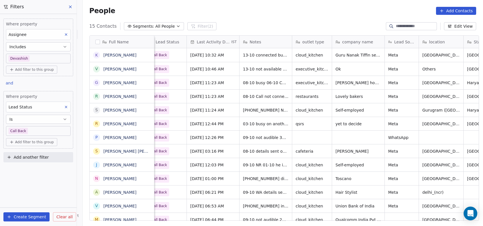
scroll to position [0, 100]
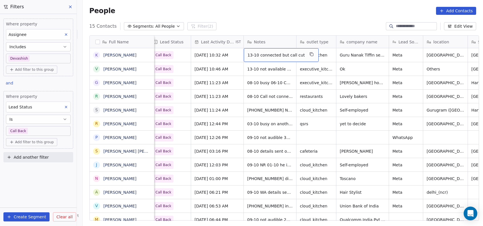
click at [285, 59] on div "13-10 connected but call cut" at bounding box center [281, 55] width 75 height 14
click at [288, 57] on span "13-10 connected but call cut" at bounding box center [276, 55] width 57 height 6
type textarea "**********"
click at [281, 80] on html "On2Cook India Pvt. Ltd. Contacts People Marketing Workflows Campaigns Metrics &…" at bounding box center [241, 113] width 483 height 226
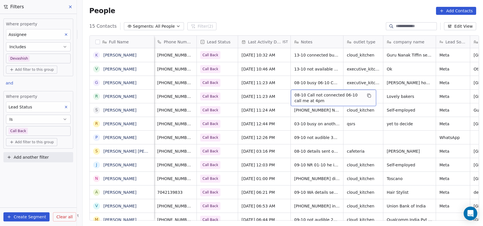
scroll to position [0, 34]
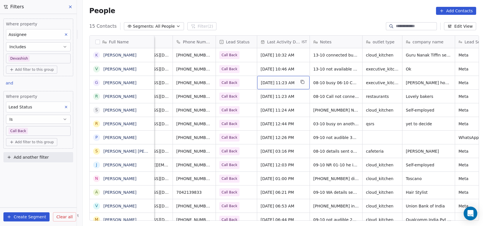
click at [277, 81] on span "[DATE] 11:23 AM" at bounding box center [278, 83] width 35 height 6
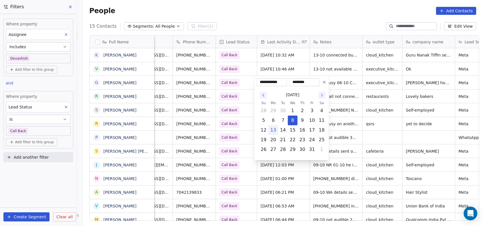
click at [276, 129] on button "13" at bounding box center [273, 129] width 9 height 9
type input "**********"
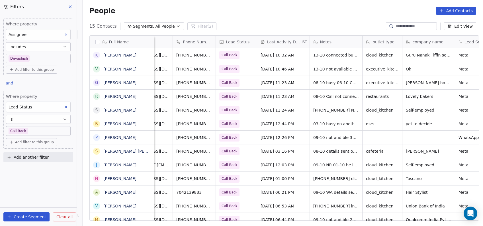
click at [225, 85] on html "On2Cook India Pvt. Ltd. Contacts People Marketing Workflows Campaigns Metrics &…" at bounding box center [241, 113] width 483 height 226
click at [323, 84] on span "08-10 busy 06-10 Currently in a meeting, details sent on whtsapp" at bounding box center [348, 83] width 68 height 11
click at [284, 98] on html "On2Cook India Pvt. Ltd. Contacts People Marketing Workflows Campaigns Metrics &…" at bounding box center [241, 113] width 483 height 226
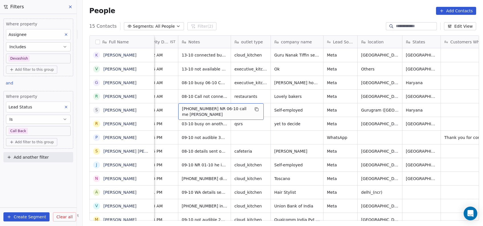
scroll to position [0, 165]
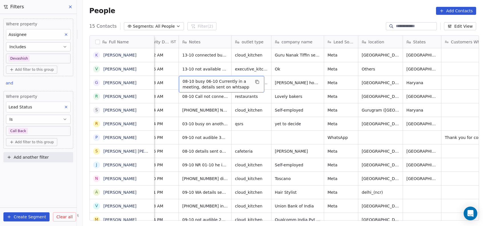
click at [212, 82] on span "08-10 busy 06-10 Currently in a meeting, details sent on whtsapp" at bounding box center [217, 83] width 68 height 11
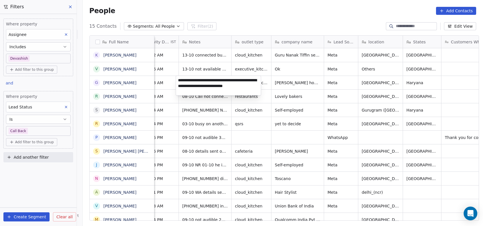
type textarea "**********"
click at [218, 108] on html "On2Cook India Pvt. Ltd. Contacts People Marketing Workflows Campaigns Metrics &…" at bounding box center [241, 113] width 483 height 226
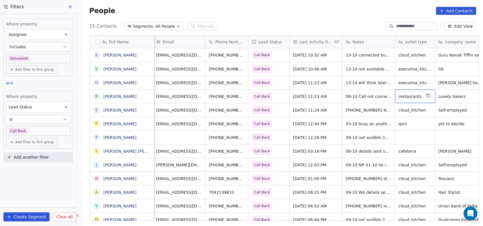
scroll to position [0, 1]
click at [364, 98] on span "08-10 Call not connected 06-10 call me at 4pm" at bounding box center [381, 97] width 68 height 11
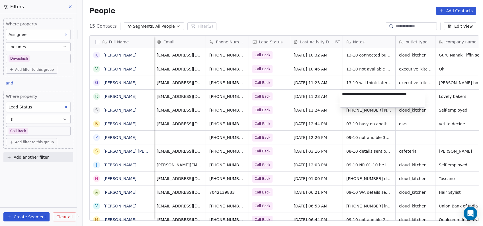
click at [364, 98] on textarea "**********" at bounding box center [382, 98] width 85 height 18
type textarea "**********"
click at [368, 124] on html "On2Cook India Pvt. Ltd. Contacts People Marketing Workflows Campaigns Metrics &…" at bounding box center [241, 113] width 483 height 226
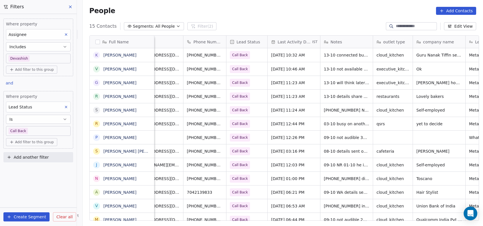
scroll to position [0, 0]
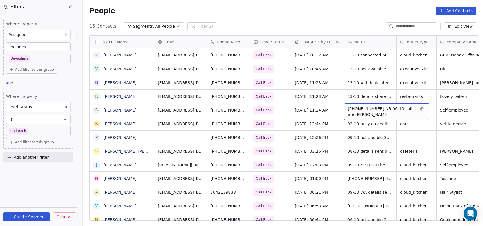
click at [348, 112] on span "09-10 NR 08-10 NR 06-10 call me tom" at bounding box center [382, 111] width 68 height 11
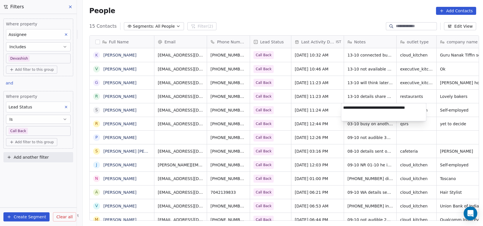
type textarea "**********"
click at [317, 146] on html "On2Cook India Pvt. Ltd. Contacts People Marketing Workflows Campaigns Metrics &…" at bounding box center [241, 113] width 483 height 226
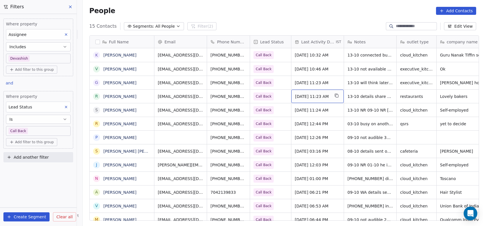
click at [299, 97] on span "[DATE] 11:23 AM" at bounding box center [312, 96] width 35 height 6
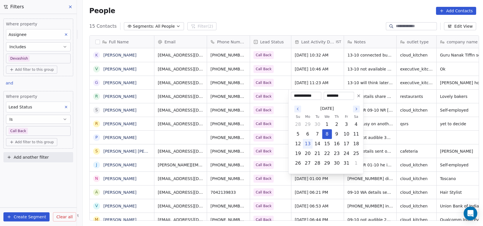
click at [307, 141] on button "13" at bounding box center [307, 143] width 9 height 9
type input "**********"
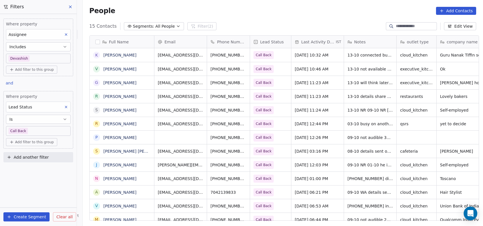
click at [301, 72] on html "On2Cook India Pvt. Ltd. Contacts People Marketing Workflows Campaigns Metrics &…" at bounding box center [241, 113] width 483 height 226
click at [302, 109] on span "Oct 09, 2025 11:24 AM" at bounding box center [312, 110] width 35 height 6
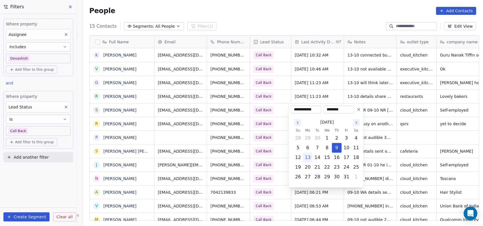
click at [311, 159] on button "13" at bounding box center [307, 157] width 9 height 9
type input "**********"
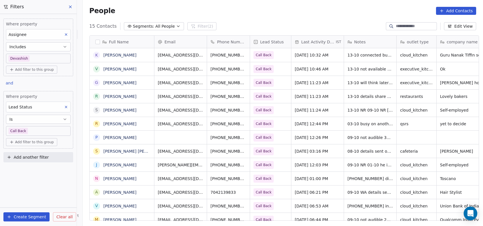
click at [312, 82] on html "On2Cook India Pvt. Ltd. Contacts People Marketing Workflows Campaigns Metrics &…" at bounding box center [241, 113] width 483 height 226
click at [307, 124] on span "Oct 08, 2025 12:44 PM" at bounding box center [312, 124] width 35 height 6
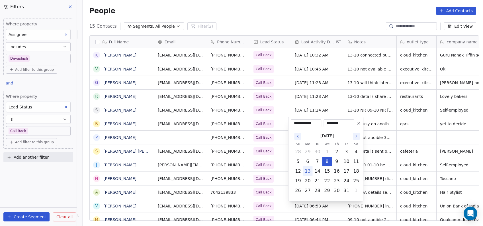
click at [307, 171] on button "13" at bounding box center [307, 170] width 9 height 9
type input "**********"
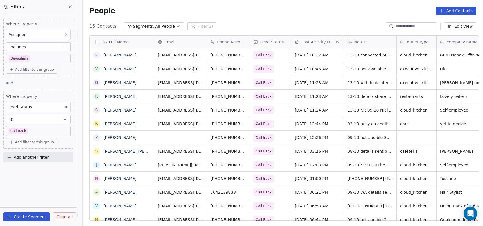
click at [270, 111] on html "On2Cook India Pvt. Ltd. Contacts People Marketing Workflows Campaigns Metrics &…" at bounding box center [241, 113] width 483 height 226
click at [349, 124] on span "03-10 busy on another call" at bounding box center [375, 124] width 54 height 6
type textarea "**********"
click at [322, 149] on html "On2Cook India Pvt. Ltd. Contacts People Marketing Workflows Campaigns Metrics &…" at bounding box center [241, 113] width 483 height 226
click at [309, 138] on span "Oct 09, 2025 12:26 PM" at bounding box center [312, 137] width 35 height 6
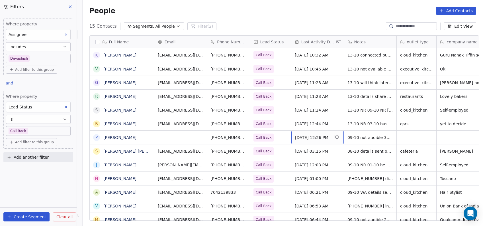
click at [311, 136] on span "Oct 09, 2025 12:26 PM" at bounding box center [312, 137] width 35 height 6
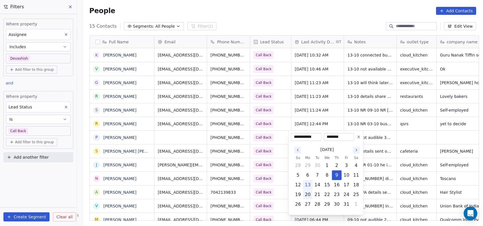
click at [306, 191] on button "20" at bounding box center [307, 194] width 9 height 9
click at [309, 187] on button "13" at bounding box center [307, 184] width 9 height 9
type input "**********"
click at [331, 103] on html "On2Cook India Pvt. Ltd. Contacts People Marketing Workflows Campaigns Metrics &…" at bounding box center [241, 113] width 483 height 226
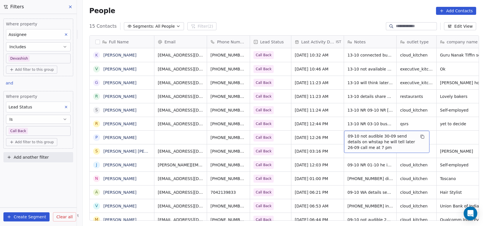
click at [374, 137] on span "09-10 not audible 30-09 send details on whstap he will tell later 26-09 call me…" at bounding box center [382, 141] width 68 height 17
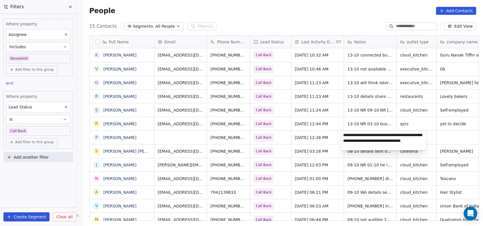
type textarea "**********"
click at [332, 168] on html "On2Cook India Pvt. Ltd. Contacts People Marketing Workflows Campaigns Metrics &…" at bounding box center [241, 113] width 483 height 226
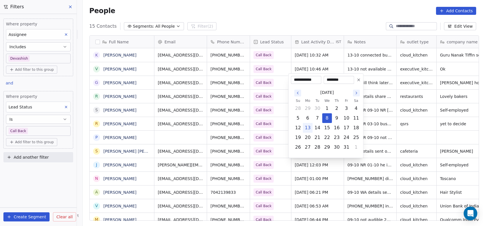
click at [306, 129] on button "13" at bounding box center [307, 127] width 9 height 9
type input "**********"
click at [427, 134] on html "On2Cook India Pvt. Ltd. Contacts People Marketing Workflows Campaigns Metrics &…" at bounding box center [241, 113] width 483 height 226
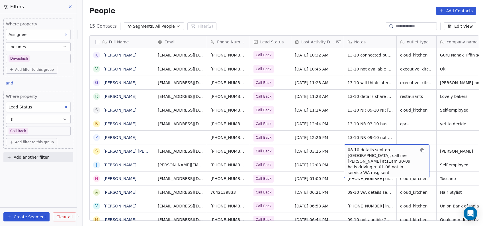
click at [364, 151] on span "08-10 details sent on WA, call me tom at11am 30-09 he is driving rn 01-08 not i…" at bounding box center [382, 161] width 68 height 28
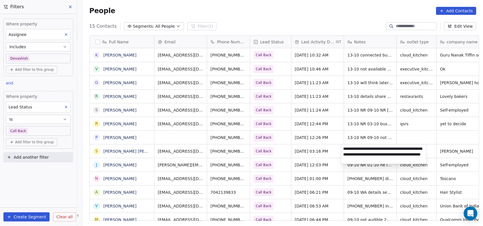
type textarea "**********"
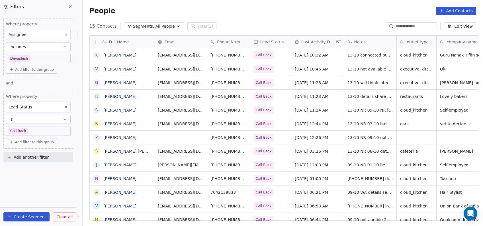
click at [188, 114] on html "On2Cook India Pvt. Ltd. Contacts People Marketing Workflows Campaigns Metrics &…" at bounding box center [241, 113] width 483 height 226
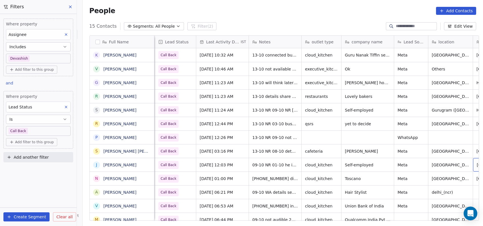
scroll to position [0, 134]
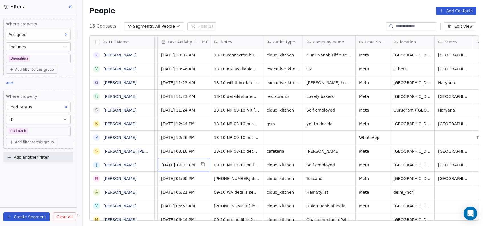
click at [187, 166] on span "[DATE] 12:03 PM" at bounding box center [179, 165] width 35 height 6
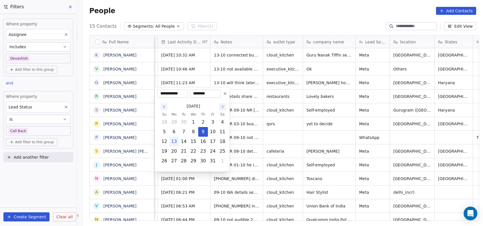
click at [173, 142] on button "13" at bounding box center [173, 141] width 9 height 9
type input "**********"
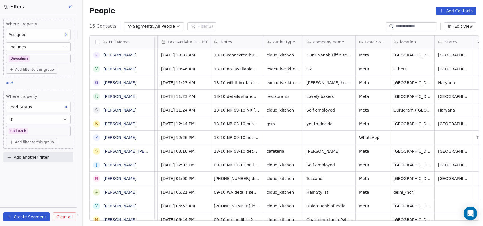
click at [251, 119] on html "On2Cook India Pvt. Ltd. Contacts People Marketing Workflows Campaigns Metrics &…" at bounding box center [241, 113] width 483 height 226
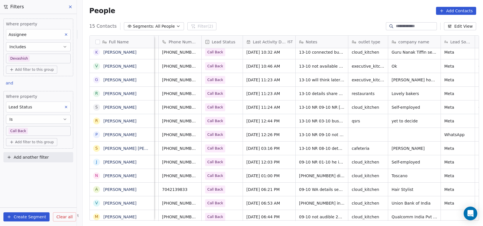
scroll to position [1, 48]
click at [304, 160] on span "09-10 NR 01-10 he is busy rn 18-09 12:03 did not pick up call WA sent" at bounding box center [334, 166] width 68 height 17
click at [368, 129] on html "On2Cook India Pvt. Ltd. Contacts People Marketing Workflows Campaigns Metrics &…" at bounding box center [241, 113] width 483 height 226
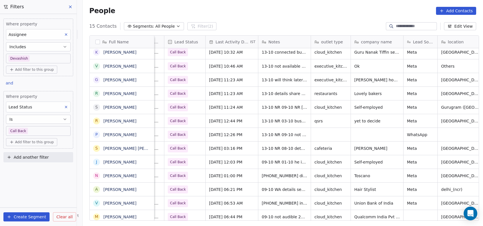
scroll to position [1, 85]
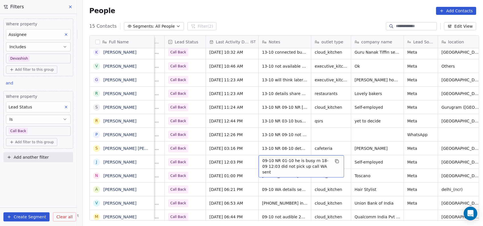
click at [268, 158] on span "09-10 NR 01-10 he is busy rn 18-09 12:03 did not pick up call WA sent" at bounding box center [296, 166] width 68 height 17
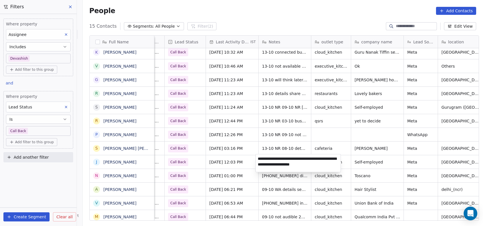
type textarea "**********"
click at [285, 214] on html "On2Cook India Pvt. Ltd. Contacts People Marketing Workflows Campaigns Metrics &…" at bounding box center [241, 113] width 483 height 226
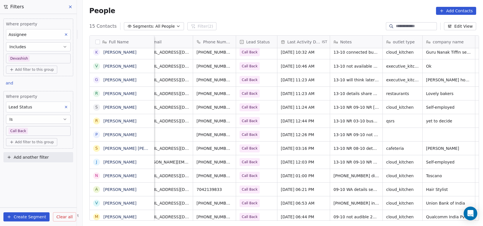
scroll to position [1, 14]
click at [299, 175] on span "Oct 09, 2025 01:00 PM" at bounding box center [298, 176] width 35 height 6
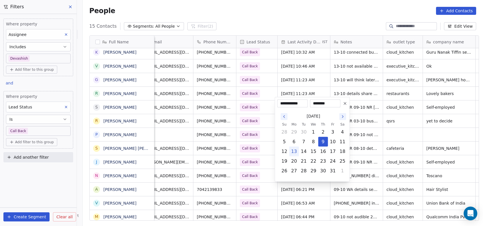
click at [294, 151] on button "13" at bounding box center [293, 151] width 9 height 9
type input "**********"
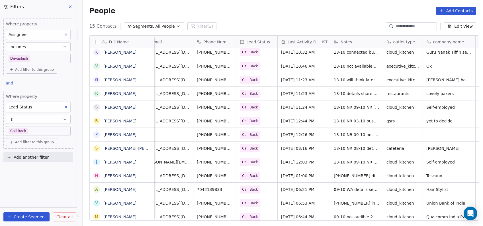
click at [265, 139] on html "On2Cook India Pvt. Ltd. Contacts People Marketing Workflows Campaigns Metrics &…" at bounding box center [241, 113] width 483 height 226
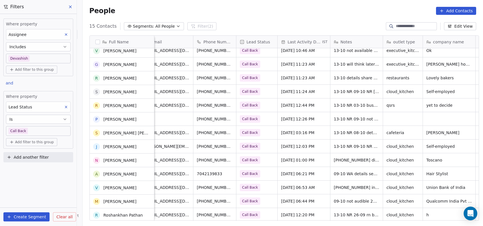
scroll to position [19, 0]
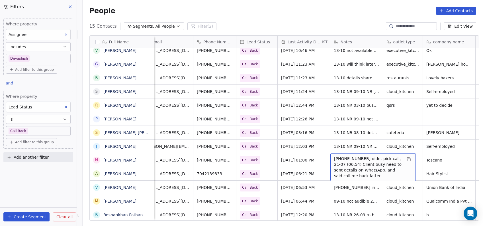
click at [334, 159] on span "09-10 NR 23-09 didnt pick call, 21-07 (06:54) Client busy need to sent details …" at bounding box center [368, 167] width 68 height 23
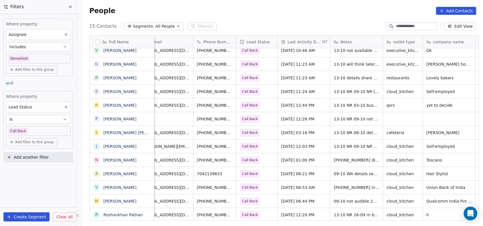
click at [363, 107] on html "On2Cook India Pvt. Ltd. Contacts People Marketing Workflows Campaigns Metrics &…" at bounding box center [241, 113] width 483 height 226
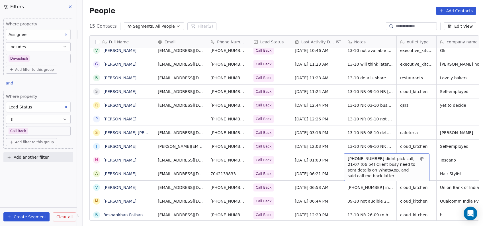
click at [356, 156] on span "09-10 NR 23-09 didnt pick call, 21-07 (06:54) Client busy need to sent details …" at bounding box center [382, 167] width 68 height 23
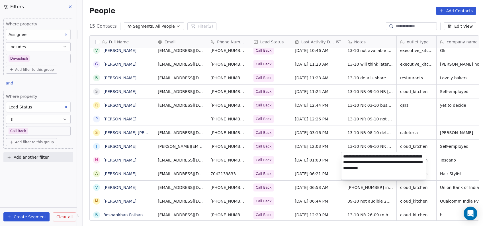
click at [344, 156] on textarea "**********" at bounding box center [383, 165] width 85 height 27
type textarea "**********"
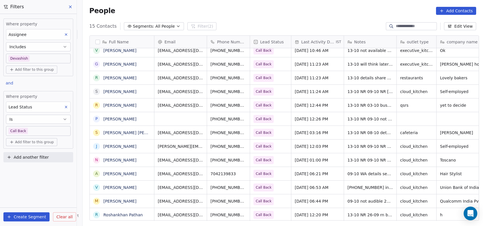
click at [314, 208] on html "On2Cook India Pvt. Ltd. Contacts People Marketing Workflows Campaigns Metrics &…" at bounding box center [241, 113] width 483 height 226
click at [326, 189] on div "Oct 09, 2025 06:53 AM" at bounding box center [317, 186] width 52 height 13
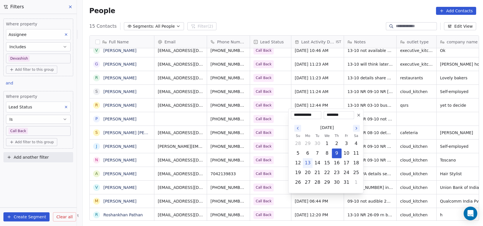
click at [311, 162] on button "13" at bounding box center [307, 162] width 9 height 9
type input "**********"
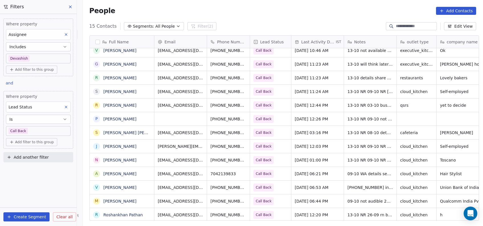
click at [318, 100] on html "On2Cook India Pvt. Ltd. Contacts People Marketing Workflows Campaigns Metrics &…" at bounding box center [241, 113] width 483 height 226
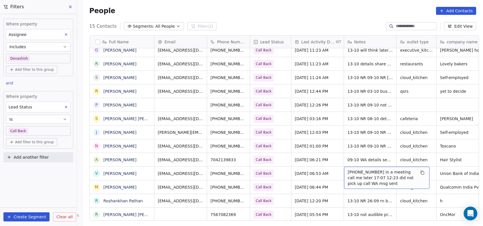
click at [359, 169] on span "09-10 NR 01-10 in a meeting call me later 17-07 12:23 did not pick up call WA m…" at bounding box center [382, 177] width 68 height 17
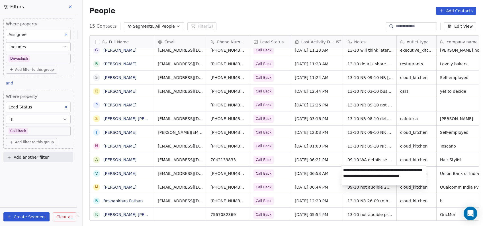
type textarea "**********"
click at [358, 146] on html "On2Cook India Pvt. Ltd. Contacts People Marketing Workflows Campaigns Metrics &…" at bounding box center [241, 113] width 483 height 226
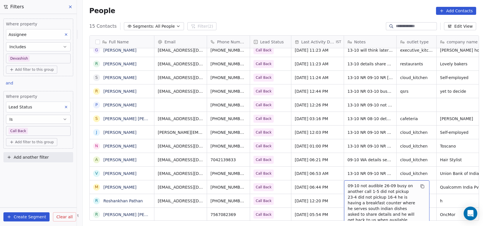
scroll to position [6, 0]
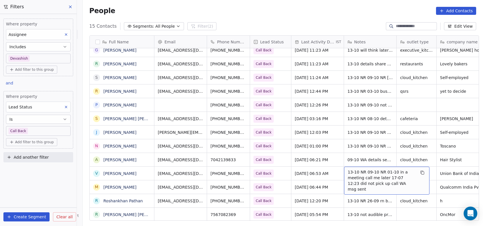
click at [360, 175] on span "13-10 NR 09-10 NR 01-10 in a meeting call me later 17-07 12:23 did not pick up …" at bounding box center [382, 180] width 68 height 23
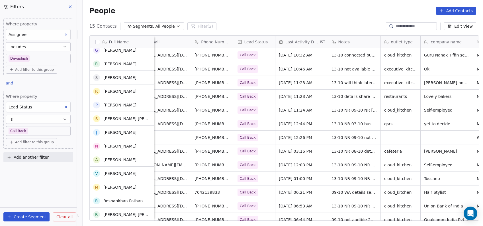
scroll to position [0, 0]
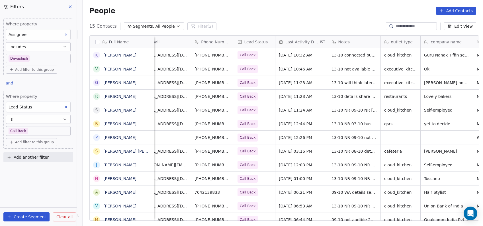
click at [36, 133] on body "On2Cook India Pvt. Ltd. Contacts People Marketing Workflows Campaigns Metrics &…" at bounding box center [241, 113] width 483 height 226
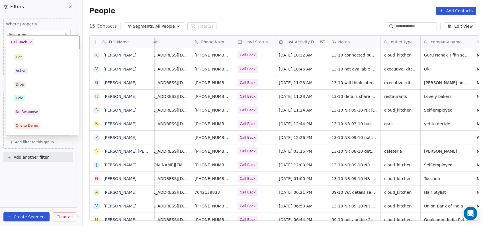
scroll to position [53, 0]
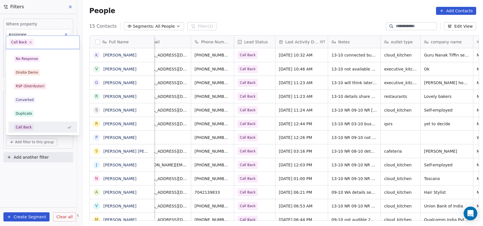
click at [36, 133] on div "Hot Active Drop Cold No Response Onsite Demo RSP (Distributor) Converted Duplic…" at bounding box center [42, 92] width 73 height 86
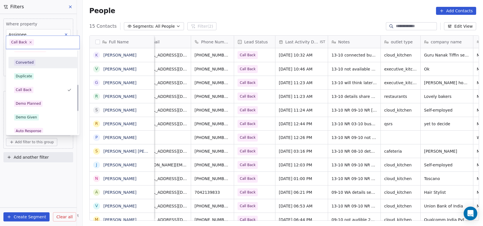
scroll to position [105, 0]
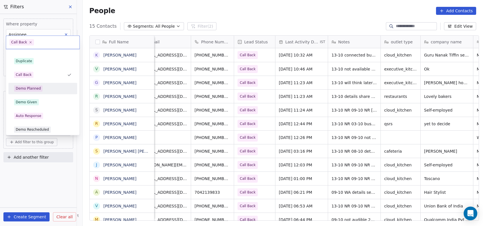
click at [34, 92] on div "Demo Planned" at bounding box center [43, 88] width 64 height 9
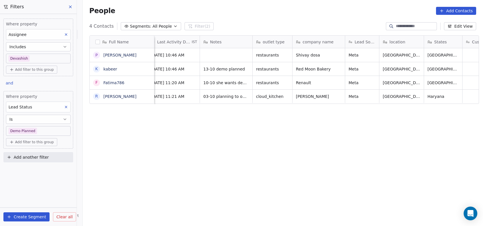
scroll to position [0, 125]
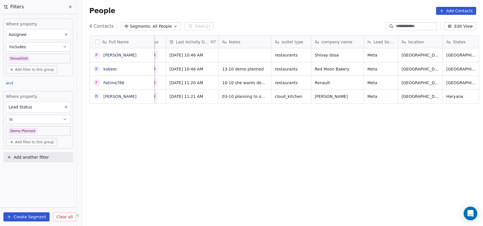
click at [260, 105] on div "Full Name P Pappu das k kabeer F Fatima786 R Rajeev Gupta Email Phone Number Le…" at bounding box center [283, 130] width 401 height 199
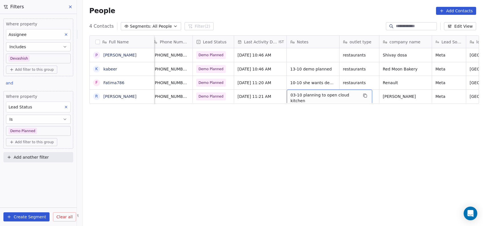
scroll to position [0, 47]
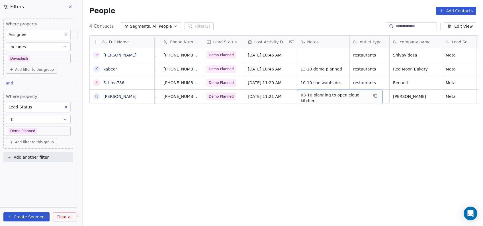
click at [395, 119] on div "Full Name P Pappu das k kabeer F Fatima786 R Rajeev Gupta Email Phone Number Le…" at bounding box center [283, 130] width 401 height 199
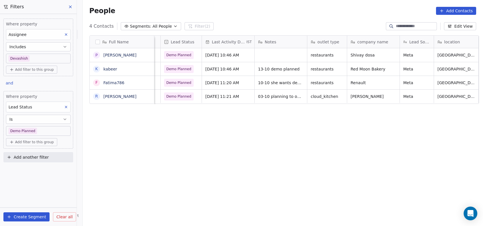
scroll to position [0, 90]
click at [171, 81] on span "Demo Planned" at bounding box center [178, 83] width 25 height 6
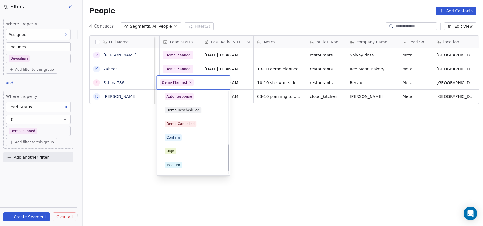
scroll to position [166, 0]
click at [178, 124] on div "Demo Cancelled" at bounding box center [180, 123] width 28 height 5
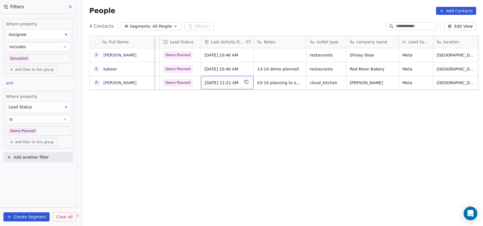
click at [217, 82] on span "Oct 03, 2025 11:21 AM" at bounding box center [222, 83] width 35 height 6
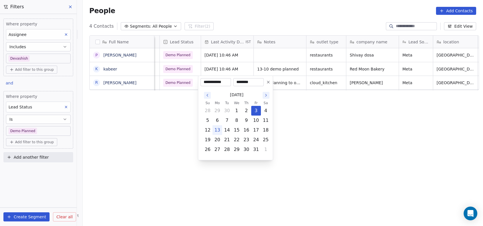
click at [216, 128] on button "13" at bounding box center [217, 129] width 9 height 9
type input "**********"
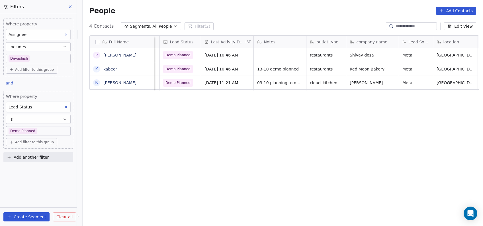
click at [162, 145] on html "On2Cook India Pvt. Ltd. Contacts People Marketing Workflows Campaigns Metrics &…" at bounding box center [241, 113] width 483 height 226
click at [270, 78] on span "03-10 planning to open cloud kitchen" at bounding box center [292, 83] width 68 height 11
type textarea "**********"
click at [271, 114] on html "On2Cook India Pvt. Ltd. Contacts People Marketing Workflows Campaigns Metrics &…" at bounding box center [241, 113] width 483 height 226
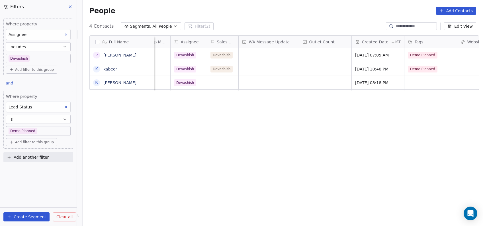
scroll to position [0, 501]
click at [219, 77] on div "grid" at bounding box center [223, 82] width 31 height 13
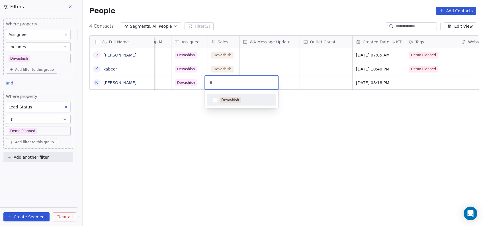
type input "**"
click at [211, 102] on div "Devashish" at bounding box center [241, 99] width 64 height 9
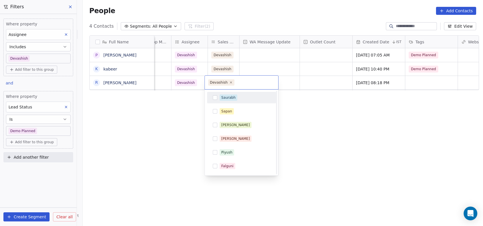
scroll to position [39, 0]
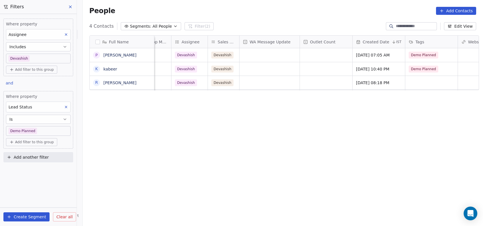
click at [305, 116] on html "On2Cook India Pvt. Ltd. Contacts People Marketing Workflows Campaigns Metrics &…" at bounding box center [241, 113] width 483 height 226
click at [420, 83] on div "grid" at bounding box center [431, 82] width 52 height 13
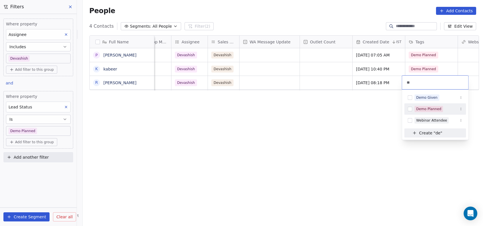
type input "**"
click at [409, 110] on button "Suggestions" at bounding box center [410, 109] width 5 height 5
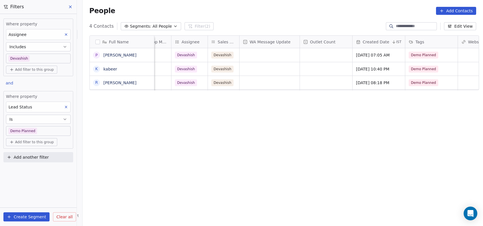
click at [363, 134] on html "On2Cook India Pvt. Ltd. Contacts People Marketing Workflows Campaigns Metrics &…" at bounding box center [241, 113] width 483 height 226
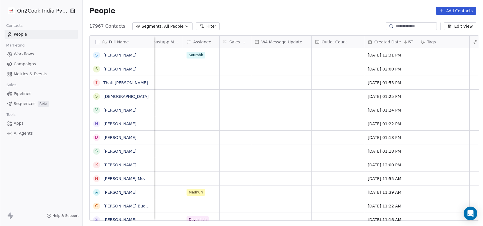
scroll to position [0, 490]
click at [105, 56] on link "[PERSON_NAME]" at bounding box center [119, 55] width 33 height 5
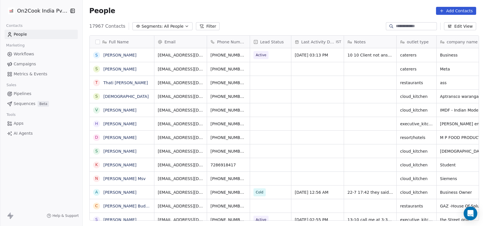
scroll to position [193, 397]
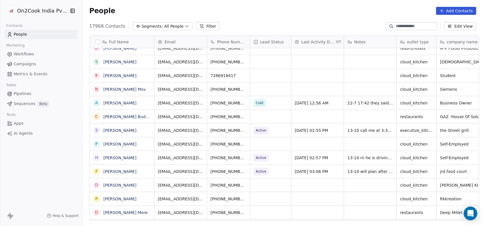
click at [199, 27] on button "Filter" at bounding box center [208, 26] width 24 height 8
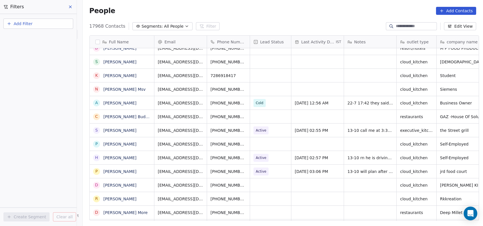
click at [59, 25] on button "Add Filter" at bounding box center [38, 24] width 70 height 10
click at [54, 38] on div "Contact properties" at bounding box center [38, 37] width 58 height 6
type input "***"
click at [56, 56] on div "Assignee" at bounding box center [38, 58] width 58 height 6
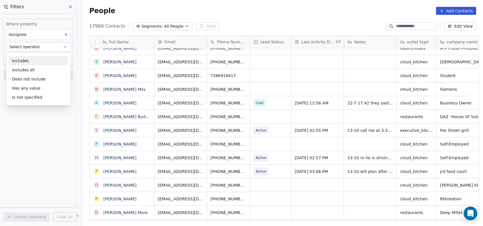
click at [56, 56] on div "Includes" at bounding box center [39, 60] width 60 height 9
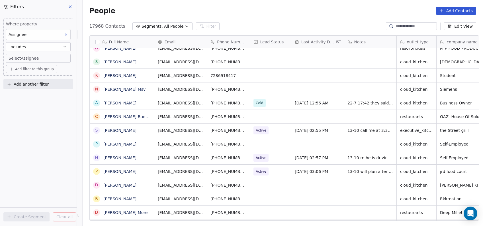
click at [56, 56] on body "On2Cook India Pvt. Ltd. Contacts People Marketing Workflows Campaigns Metrics &…" at bounding box center [241, 113] width 483 height 226
type input "**"
click at [31, 76] on div "Devashish" at bounding box center [32, 77] width 18 height 5
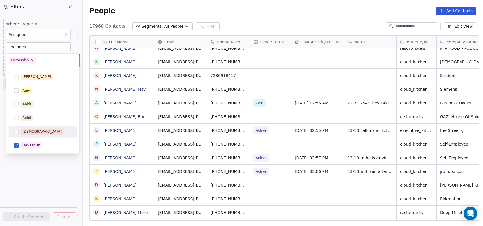
click at [20, 185] on html "On2Cook India Pvt. Ltd. Contacts People Marketing Workflows Campaigns Metrics &…" at bounding box center [241, 113] width 483 height 226
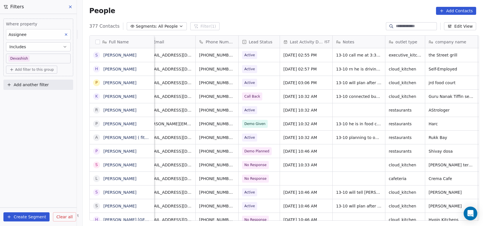
scroll to position [0, 0]
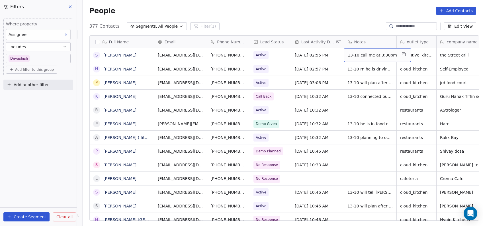
click at [353, 54] on span "13-10 call me at 3:30pm" at bounding box center [372, 55] width 49 height 6
type textarea "**********"
click at [361, 103] on html "On2Cook India Pvt. Ltd. Contacts People Marketing Workflows Campaigns Metrics &…" at bounding box center [241, 113] width 483 height 226
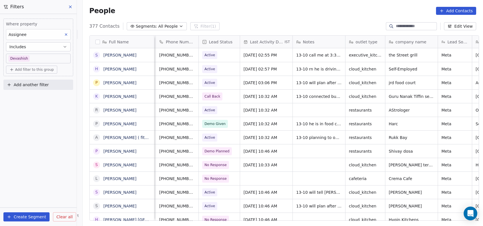
scroll to position [0, 50]
click at [325, 111] on div "grid" at bounding box center [320, 109] width 52 height 13
type textarea "********"
click at [218, 111] on html "On2Cook India Pvt. Ltd. Contacts People Marketing Workflows Campaigns Metrics &…" at bounding box center [241, 113] width 483 height 226
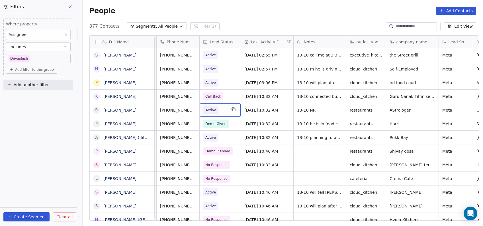
click at [209, 112] on span "Active" at bounding box center [211, 110] width 11 height 6
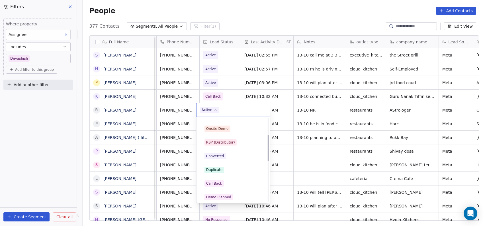
scroll to position [45, 0]
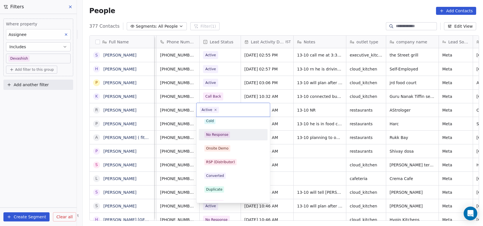
click at [224, 139] on div "No Response" at bounding box center [233, 134] width 64 height 9
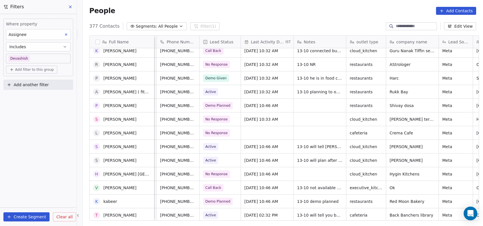
scroll to position [45, 0]
click at [309, 108] on div "grid" at bounding box center [320, 105] width 52 height 13
type textarea "**********"
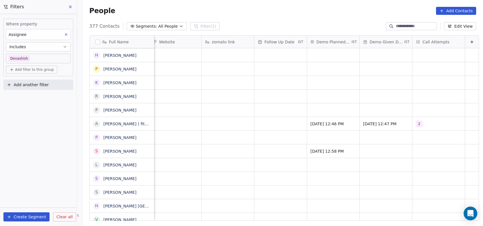
scroll to position [0, 0]
click at [415, 56] on div "grid" at bounding box center [438, 55] width 52 height 14
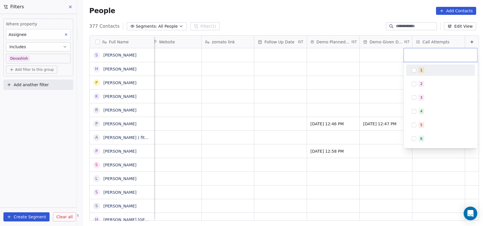
click at [415, 72] on div "1" at bounding box center [441, 70] width 64 height 9
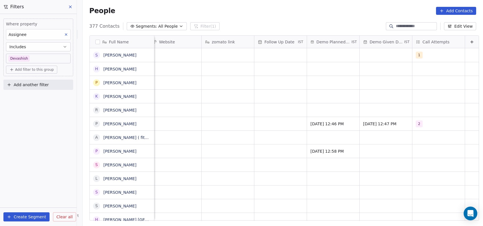
click at [365, 84] on html "On2Cook India Pvt. Ltd. Contacts People Marketing Workflows Campaigns Metrics &…" at bounding box center [241, 113] width 483 height 226
click at [412, 66] on div "grid" at bounding box center [438, 68] width 52 height 13
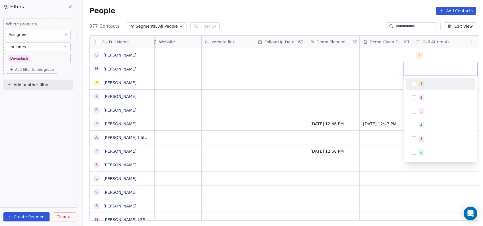
click at [414, 82] on button "Suggestions" at bounding box center [414, 83] width 5 height 5
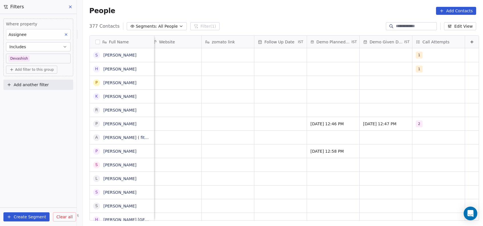
drag, startPoint x: 371, startPoint y: 81, endPoint x: 429, endPoint y: 82, distance: 57.6
click at [429, 82] on html "On2Cook India Pvt. Ltd. Contacts People Marketing Workflows Campaigns Metrics &…" at bounding box center [241, 113] width 483 height 226
click at [429, 82] on div "grid" at bounding box center [438, 82] width 52 height 13
click at [418, 95] on div "1" at bounding box center [441, 97] width 64 height 9
click at [379, 92] on html "On2Cook India Pvt. Ltd. Contacts People Marketing Workflows Campaigns Metrics &…" at bounding box center [241, 113] width 483 height 226
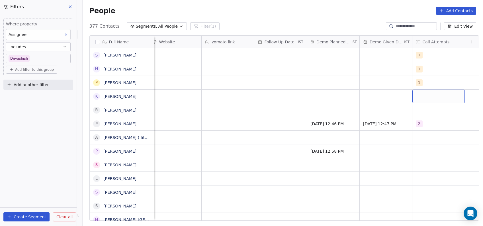
click at [412, 93] on div "grid" at bounding box center [438, 95] width 52 height 13
click at [416, 114] on div "1" at bounding box center [441, 111] width 64 height 9
click at [384, 95] on html "On2Cook India Pvt. Ltd. Contacts People Marketing Workflows Campaigns Metrics &…" at bounding box center [241, 113] width 483 height 226
click at [423, 105] on div "grid" at bounding box center [438, 109] width 52 height 13
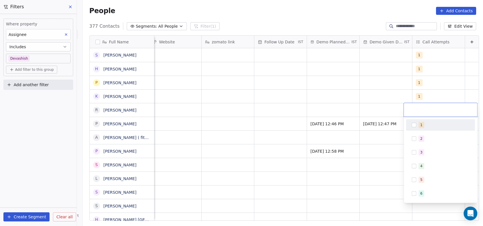
click at [414, 122] on button "Suggestions" at bounding box center [414, 124] width 5 height 5
click at [392, 111] on html "On2Cook India Pvt. Ltd. Contacts People Marketing Workflows Campaigns Metrics &…" at bounding box center [241, 113] width 483 height 226
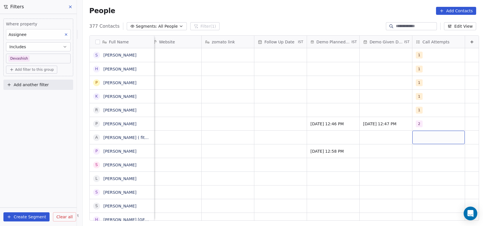
click at [414, 138] on div "grid" at bounding box center [438, 136] width 52 height 13
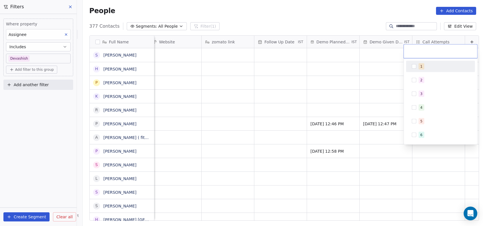
click at [411, 69] on div "1" at bounding box center [441, 66] width 64 height 9
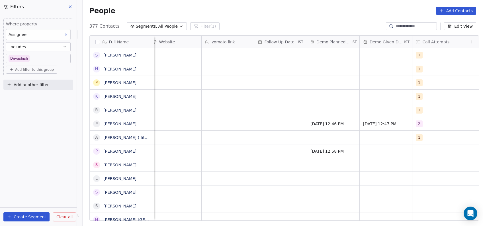
drag, startPoint x: 383, startPoint y: 172, endPoint x: 417, endPoint y: 152, distance: 39.0
click at [417, 152] on html "On2Cook India Pvt. Ltd. Contacts People Marketing Workflows Campaigns Metrics &…" at bounding box center [241, 113] width 483 height 226
click at [417, 152] on div "grid" at bounding box center [438, 150] width 52 height 13
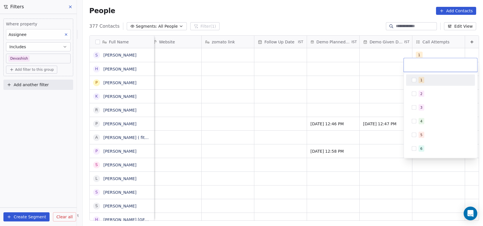
click at [412, 80] on button "Suggestions" at bounding box center [414, 80] width 5 height 5
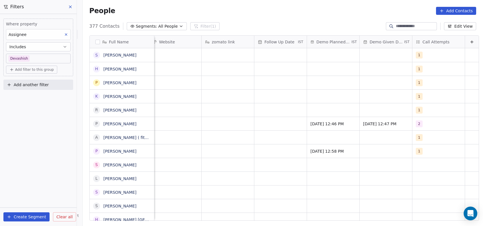
click at [374, 97] on html "On2Cook India Pvt. Ltd. Contacts People Marketing Workflows Campaigns Metrics &…" at bounding box center [241, 113] width 483 height 226
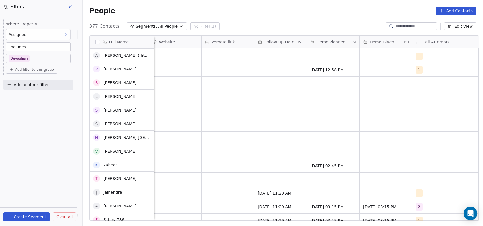
scroll to position [82, 0]
click at [412, 86] on div "grid" at bounding box center [438, 82] width 52 height 13
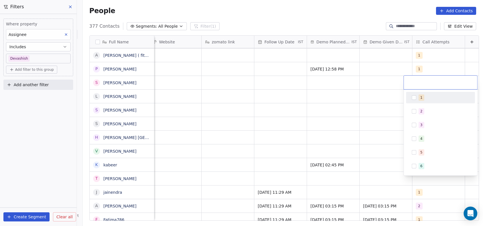
click at [413, 96] on button "Suggestions" at bounding box center [414, 97] width 5 height 5
click at [380, 104] on html "On2Cook India Pvt. Ltd. Contacts People Marketing Workflows Campaigns Metrics &…" at bounding box center [241, 113] width 483 height 226
click at [421, 93] on div "grid" at bounding box center [438, 95] width 52 height 13
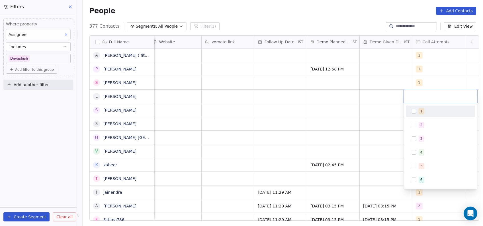
click at [413, 111] on button "Suggestions" at bounding box center [414, 111] width 5 height 5
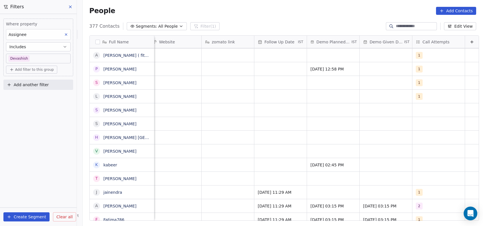
click at [373, 114] on html "On2Cook India Pvt. Ltd. Contacts People Marketing Workflows Campaigns Metrics &…" at bounding box center [241, 113] width 483 height 226
click at [412, 109] on div "grid" at bounding box center [438, 109] width 52 height 13
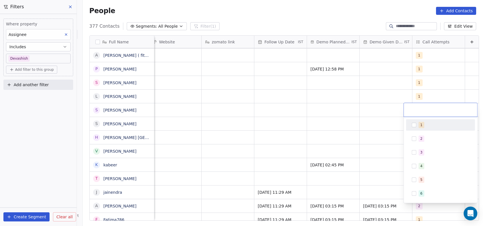
drag, startPoint x: 415, startPoint y: 126, endPoint x: 365, endPoint y: 129, distance: 49.6
click at [365, 129] on html "On2Cook India Pvt. Ltd. Contacts People Marketing Workflows Campaigns Metrics &…" at bounding box center [241, 113] width 483 height 226
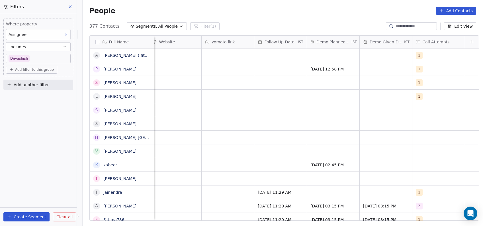
click at [365, 129] on html "On2Cook India Pvt. Ltd. Contacts People Marketing Workflows Campaigns Metrics &…" at bounding box center [241, 113] width 483 height 226
click at [424, 109] on div "grid" at bounding box center [438, 109] width 52 height 13
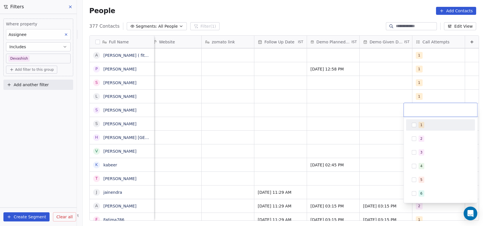
click at [412, 125] on button "Suggestions" at bounding box center [414, 124] width 5 height 5
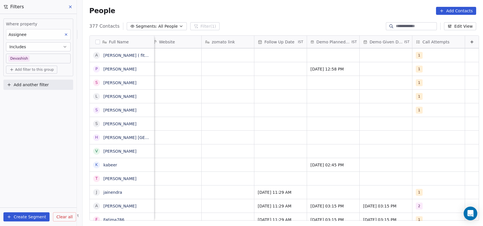
click at [387, 129] on html "On2Cook India Pvt. Ltd. Contacts People Marketing Workflows Campaigns Metrics &…" at bounding box center [241, 113] width 483 height 226
click at [420, 120] on div "grid" at bounding box center [438, 123] width 52 height 13
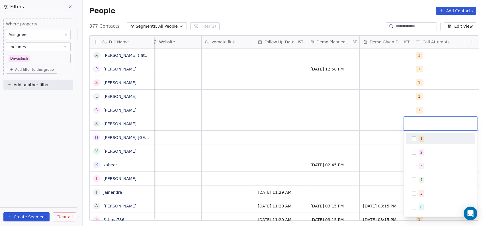
click at [413, 138] on button "Suggestions" at bounding box center [414, 138] width 5 height 5
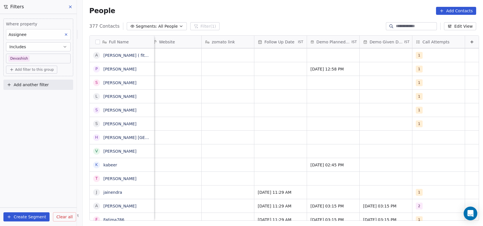
click at [374, 145] on html "On2Cook India Pvt. Ltd. Contacts People Marketing Workflows Campaigns Metrics &…" at bounding box center [241, 113] width 483 height 226
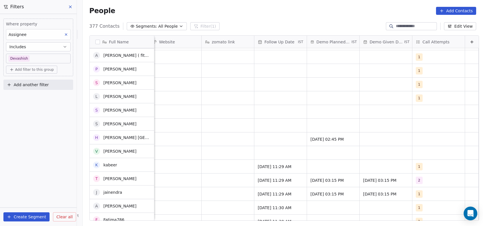
scroll to position [109, 0]
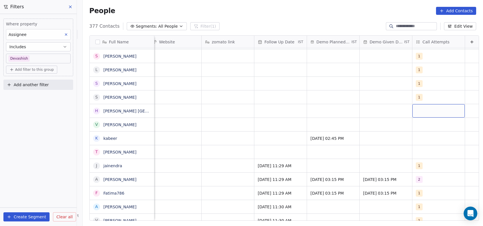
click at [414, 109] on div "grid" at bounding box center [438, 110] width 52 height 13
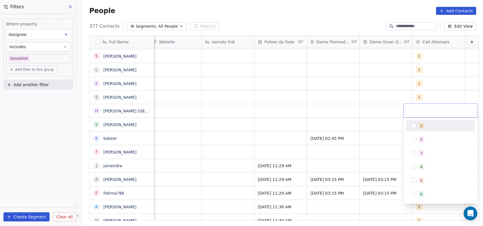
click at [417, 130] on div "1" at bounding box center [441, 125] width 64 height 9
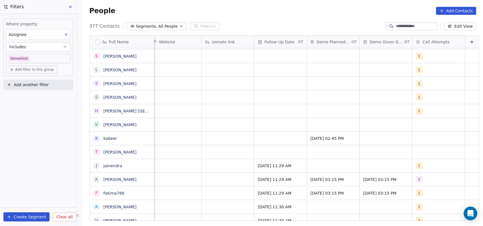
click at [394, 126] on html "On2Cook India Pvt. Ltd. Contacts People Marketing Workflows Campaigns Metrics &…" at bounding box center [241, 113] width 483 height 226
click at [412, 123] on div "grid" at bounding box center [438, 124] width 52 height 13
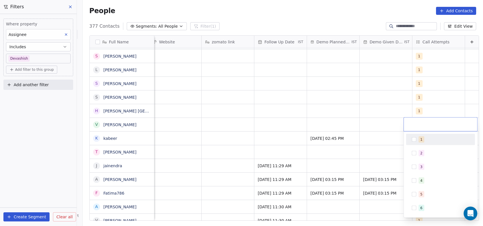
click at [412, 136] on div "1" at bounding box center [441, 139] width 64 height 9
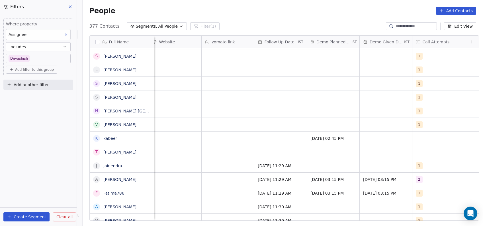
click at [380, 137] on html "On2Cook India Pvt. Ltd. Contacts People Marketing Workflows Campaigns Metrics &…" at bounding box center [241, 113] width 483 height 226
click at [414, 142] on div "grid" at bounding box center [438, 137] width 52 height 13
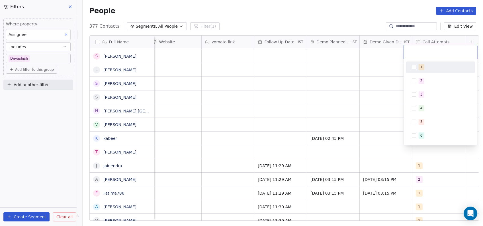
click at [412, 68] on button "Suggestions" at bounding box center [414, 67] width 5 height 5
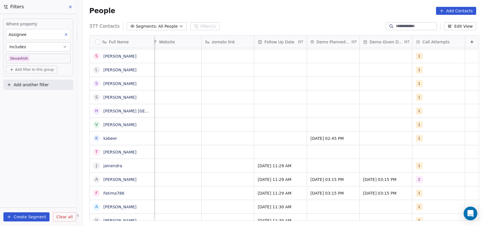
click at [385, 76] on html "On2Cook India Pvt. Ltd. Contacts People Marketing Workflows Campaigns Metrics &…" at bounding box center [241, 113] width 483 height 226
click at [423, 151] on div "grid" at bounding box center [438, 151] width 52 height 13
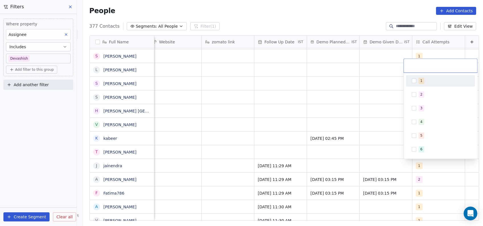
click at [408, 77] on div "1" at bounding box center [440, 80] width 69 height 11
click at [374, 85] on html "On2Cook India Pvt. Ltd. Contacts People Marketing Workflows Campaigns Metrics &…" at bounding box center [241, 113] width 483 height 226
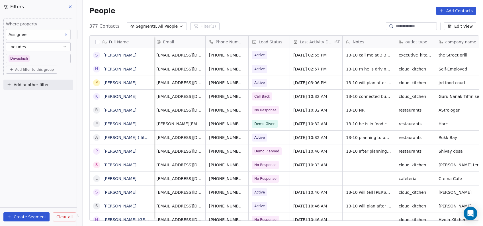
scroll to position [0, 0]
click at [64, 89] on button "Add another filter" at bounding box center [38, 84] width 70 height 10
click at [55, 103] on div "Contact activity" at bounding box center [38, 106] width 65 height 9
click at [170, 11] on html "On2Cook India Pvt. Ltd. Contacts People Marketing Workflows Campaigns Metrics &…" at bounding box center [241, 113] width 483 height 226
click at [40, 86] on span "Add another filter" at bounding box center [31, 85] width 35 height 6
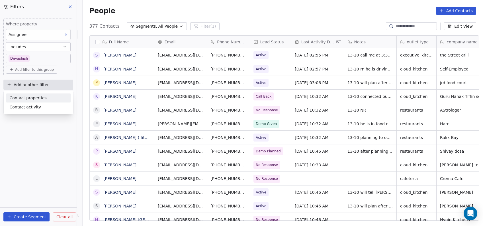
click at [39, 99] on span "Contact properties" at bounding box center [27, 98] width 37 height 6
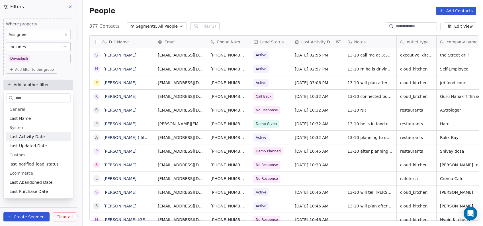
type input "****"
click at [33, 134] on span "Last Activity Date" at bounding box center [26, 137] width 35 height 6
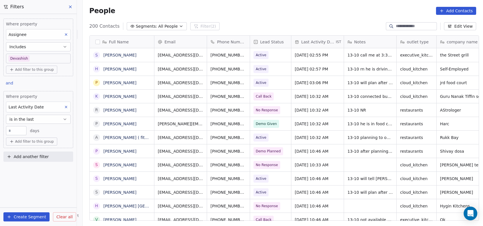
scroll to position [193, 397]
click at [43, 120] on button "is in the last" at bounding box center [38, 119] width 65 height 9
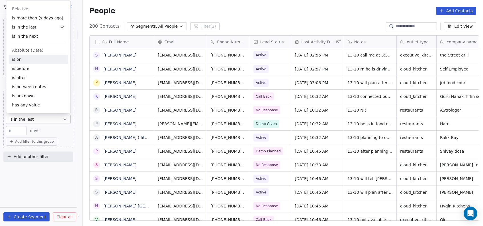
click at [34, 63] on div "is on" at bounding box center [39, 59] width 60 height 9
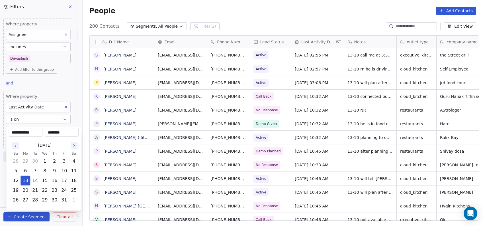
click at [43, 129] on body "On2Cook India Pvt. Ltd. Contacts People Marketing Workflows Campaigns Metrics &…" at bounding box center [241, 113] width 483 height 226
click at [28, 183] on button "13" at bounding box center [25, 180] width 9 height 9
click at [79, 81] on html "On2Cook India Pvt. Ltd. Contacts People Marketing Workflows Campaigns Metrics &…" at bounding box center [241, 113] width 483 height 226
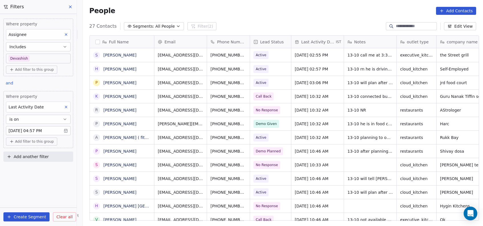
click at [58, 129] on body "On2Cook India Pvt. Ltd. Contacts People Marketing Workflows Campaigns Metrics &…" at bounding box center [241, 113] width 483 height 226
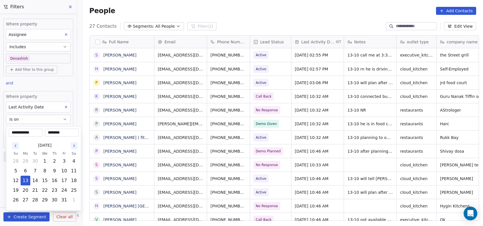
click at [66, 107] on html "On2Cook India Pvt. Ltd. Contacts People Marketing Workflows Campaigns Metrics &…" at bounding box center [241, 113] width 483 height 226
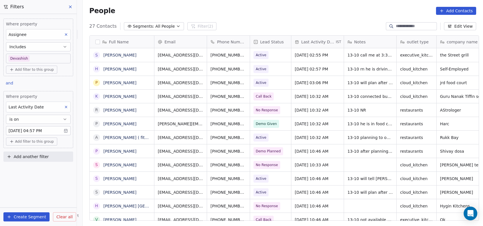
click at [68, 109] on button at bounding box center [65, 106] width 7 height 7
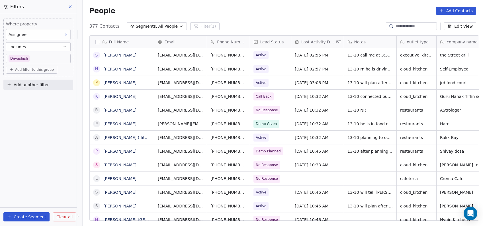
click at [54, 87] on button "Add another filter" at bounding box center [38, 84] width 70 height 10
click at [52, 99] on div "Contact properties" at bounding box center [38, 98] width 58 height 6
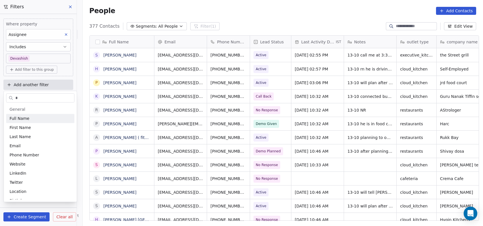
type input "*"
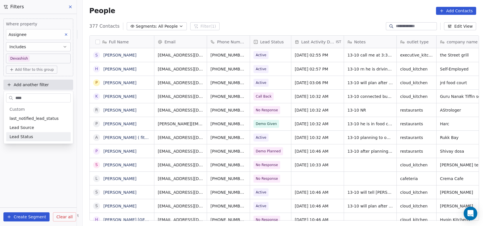
type input "****"
click at [33, 137] on div "Lead Status" at bounding box center [38, 137] width 58 height 6
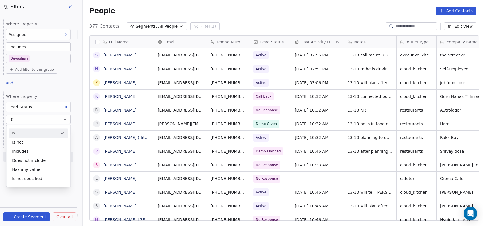
click at [26, 131] on div "Is" at bounding box center [39, 132] width 60 height 9
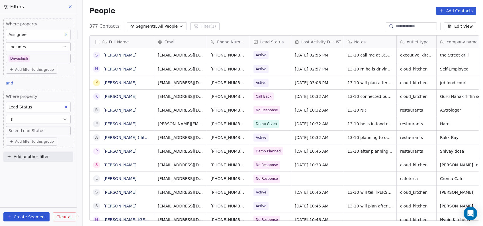
click at [26, 131] on body "On2Cook India Pvt. Ltd. Contacts People Marketing Workflows Campaigns Metrics &…" at bounding box center [241, 113] width 483 height 226
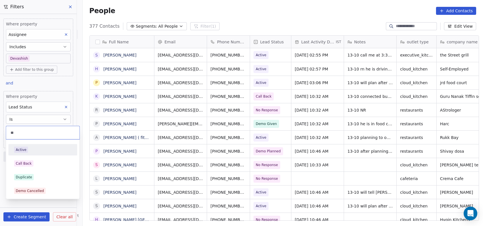
type input "**"
click at [24, 152] on span "Active" at bounding box center [21, 149] width 14 height 6
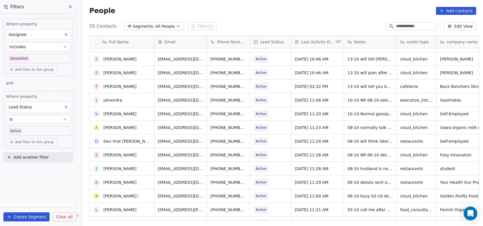
scroll to position [0, 0]
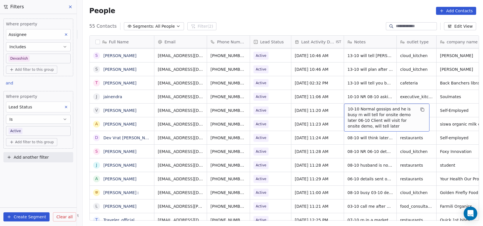
click at [379, 107] on span "10-10 Normal gossips and he is busy rn will tell for onsite demo later 06-10 Cl…" at bounding box center [382, 117] width 68 height 23
click at [380, 109] on span "10-10 Normal gossips and he is busy rn will tell for onsite demo later 06-10 Cl…" at bounding box center [382, 117] width 68 height 23
click at [380, 107] on span "10-10 Normal gossips and he is busy rn will tell for onsite demo later 06-10 Cl…" at bounding box center [382, 117] width 68 height 23
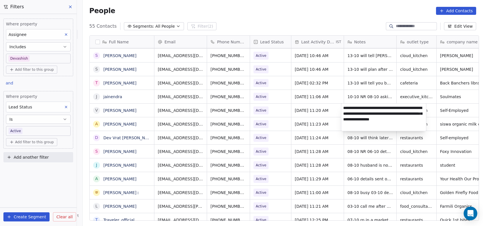
click at [376, 108] on textarea "**********" at bounding box center [383, 116] width 85 height 27
click at [379, 109] on textarea "**********" at bounding box center [383, 116] width 85 height 27
type textarea "**********"
click at [279, 143] on html "On2Cook India Pvt. Ltd. Contacts People Marketing Workflows Campaigns Metrics &…" at bounding box center [241, 113] width 483 height 226
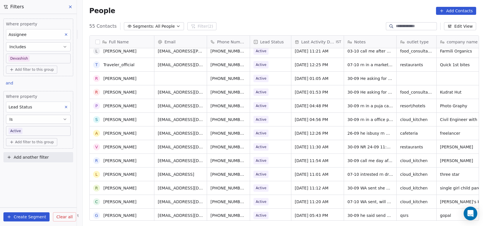
scroll to position [579, 0]
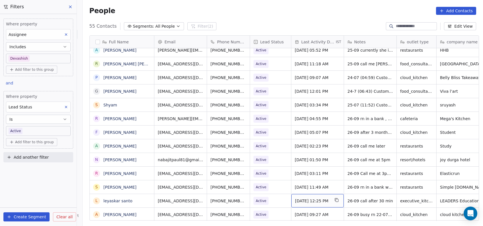
click at [303, 198] on span "Sep 26, 2025 12:25 PM" at bounding box center [312, 201] width 35 height 6
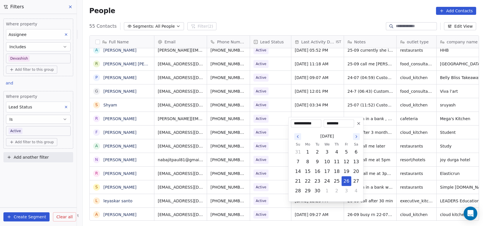
click at [356, 136] on icon "Go to the Next Month" at bounding box center [356, 136] width 5 height 5
click at [307, 171] on button "13" at bounding box center [307, 171] width 9 height 9
type input "**********"
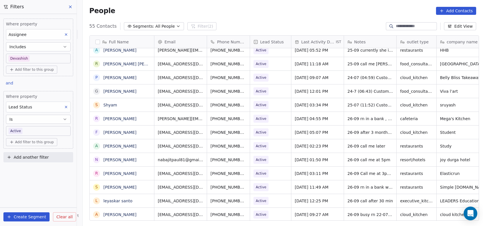
click at [272, 112] on html "On2Cook India Pvt. Ltd. Contacts People Marketing Workflows Campaigns Metrics &…" at bounding box center [241, 113] width 483 height 226
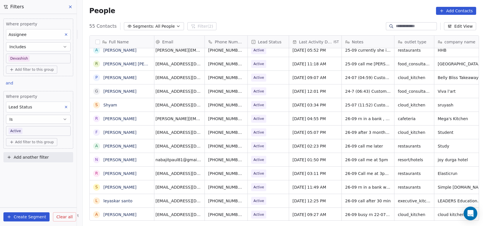
scroll to position [6, 0]
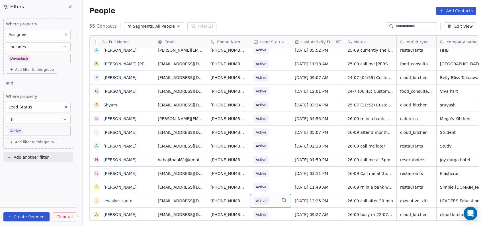
click at [268, 197] on span "Active" at bounding box center [265, 201] width 23 height 8
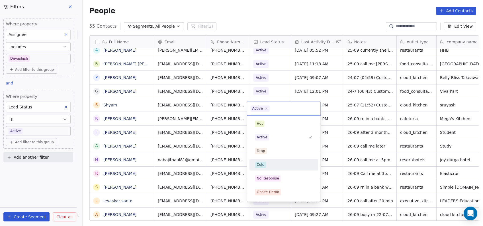
click at [275, 164] on div "Cold" at bounding box center [284, 164] width 58 height 6
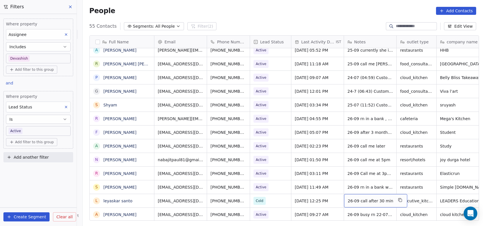
click at [362, 198] on span "26-09 call after 30 min" at bounding box center [371, 201] width 46 height 6
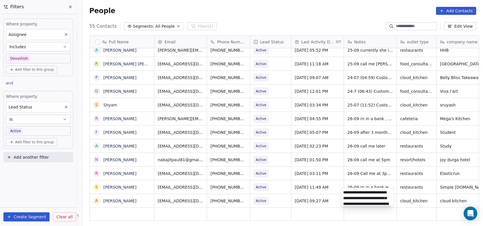
scroll to position [8, 0]
click at [358, 166] on html "On2Cook India Pvt. Ltd. Contacts People Marketing Workflows Campaigns Metrics &…" at bounding box center [241, 113] width 483 height 226
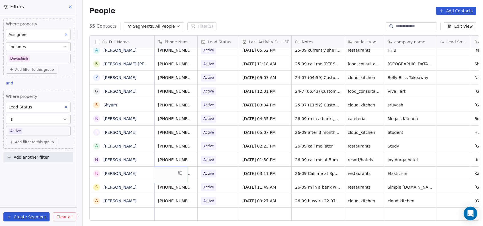
scroll to position [6, 0]
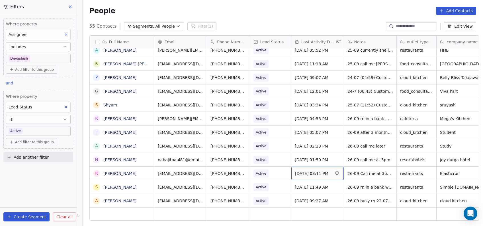
click at [327, 170] on span "Sep 26, 2025 03:11 PM" at bounding box center [312, 173] width 35 height 6
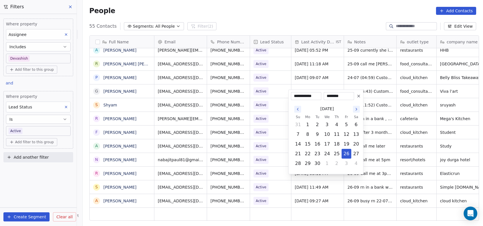
click at [356, 111] on icon "Go to the Next Month" at bounding box center [356, 109] width 5 height 5
click at [309, 142] on button "13" at bounding box center [307, 143] width 9 height 9
type input "**********"
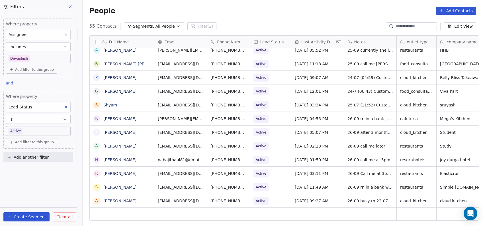
click at [386, 121] on html "On2Cook India Pvt. Ltd. Contacts People Marketing Workflows Campaigns Metrics &…" at bounding box center [241, 113] width 483 height 226
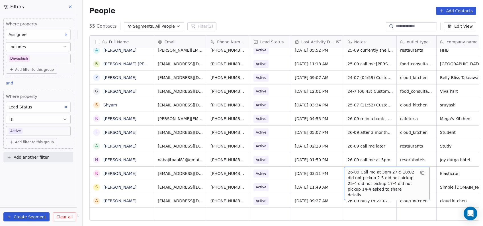
click at [350, 169] on span "26-09 Call me at 3pm 27-5 18:02 did not pickup 2-5 did not pickup 25-4 did not …" at bounding box center [382, 183] width 68 height 28
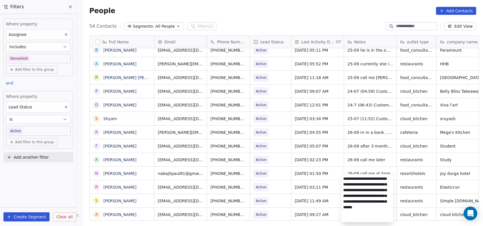
scroll to position [0, 0]
type textarea "**********"
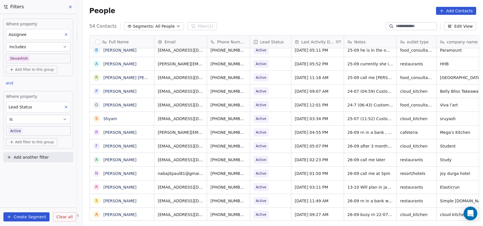
click at [368, 164] on html "On2Cook India Pvt. Ltd. Contacts People Marketing Workflows Campaigns Metrics &…" at bounding box center [241, 113] width 483 height 226
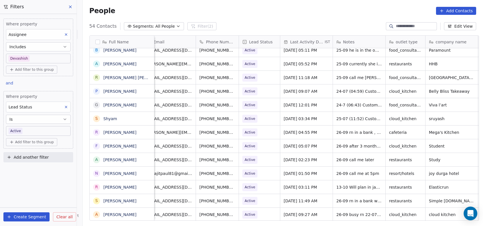
scroll to position [6, 0]
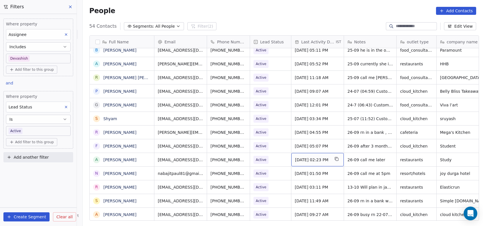
click at [310, 157] on span "Sep 26, 2025 02:23 PM" at bounding box center [312, 160] width 35 height 6
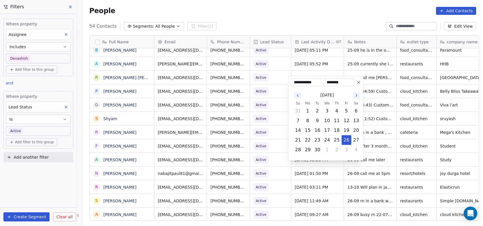
click at [358, 98] on button "Go to the Next Month" at bounding box center [356, 95] width 7 height 7
click at [308, 130] on button "13" at bounding box center [307, 130] width 9 height 9
type input "**********"
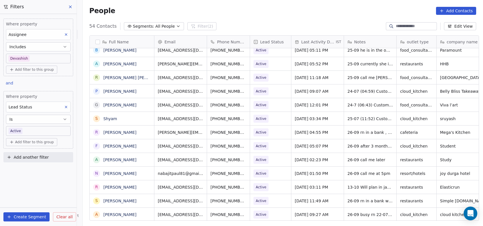
click at [381, 125] on html "On2Cook India Pvt. Ltd. Contacts People Marketing Workflows Campaigns Metrics &…" at bounding box center [241, 113] width 483 height 226
click at [354, 157] on span "26-09 call me later" at bounding box center [367, 160] width 38 height 6
click at [415, 107] on html "On2Cook India Pvt. Ltd. Contacts People Marketing Workflows Campaigns Metrics &…" at bounding box center [241, 113] width 483 height 226
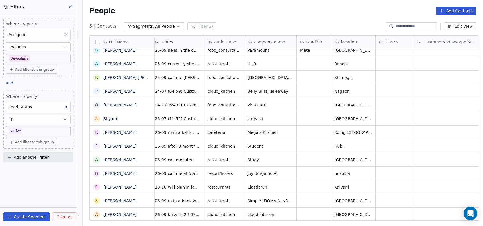
scroll to position [6, 221]
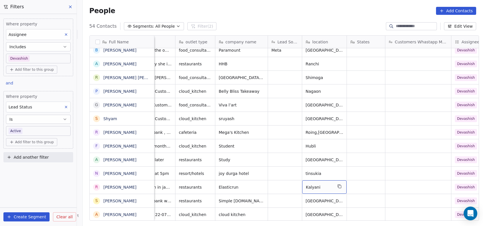
click at [330, 183] on div "Kalyani" at bounding box center [324, 186] width 44 height 13
type textarea "**********"
click at [365, 180] on html "On2Cook India Pvt. Ltd. Contacts People Marketing Workflows Campaigns Metrics &…" at bounding box center [241, 113] width 483 height 226
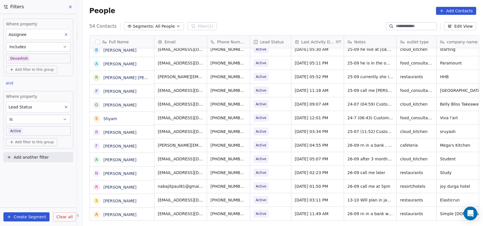
scroll to position [553, 0]
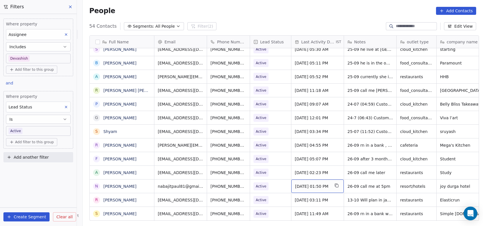
click at [322, 183] on span "Sep 26, 2025 01:50 PM" at bounding box center [312, 186] width 35 height 6
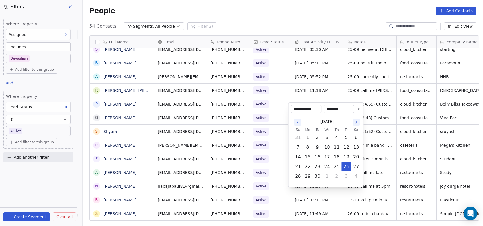
click at [356, 123] on icon "Go to the Next Month" at bounding box center [356, 122] width 5 height 5
click at [312, 155] on button "13" at bounding box center [307, 156] width 9 height 9
type input "**********"
click at [383, 157] on html "On2Cook India Pvt. Ltd. Contacts People Marketing Workflows Campaigns Metrics &…" at bounding box center [241, 113] width 483 height 226
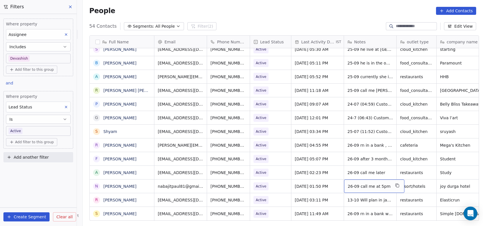
click at [364, 183] on span "26-09 call me at 5pm" at bounding box center [369, 186] width 43 height 6
type textarea "**********"
click at [352, 155] on html "On2Cook India Pvt. Ltd. Contacts People Marketing Workflows Campaigns Metrics &…" at bounding box center [241, 113] width 483 height 226
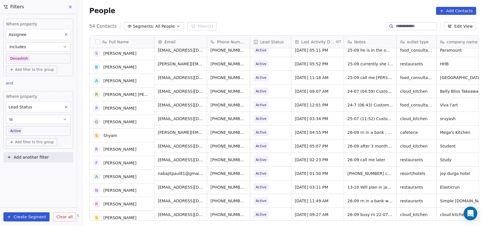
scroll to position [566, 0]
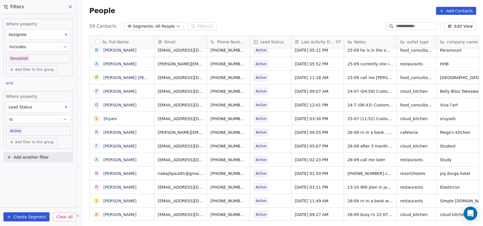
click at [39, 132] on body "On2Cook India Pvt. Ltd. Contacts People Marketing Workflows Campaigns Metrics &…" at bounding box center [241, 113] width 483 height 226
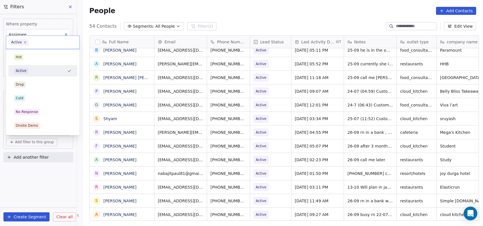
click at [23, 112] on div "No Response" at bounding box center [27, 111] width 22 height 5
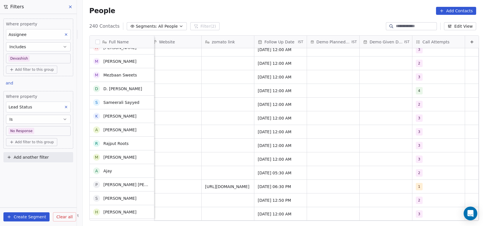
scroll to position [1770, 0]
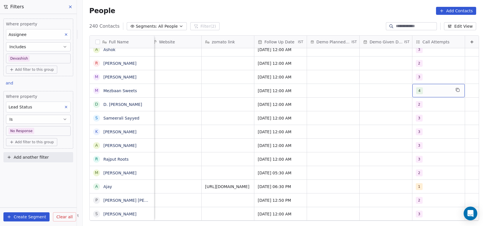
click at [416, 91] on span "4" at bounding box center [419, 90] width 7 height 7
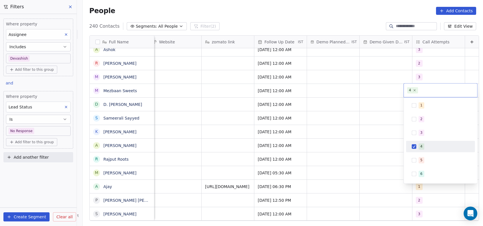
click at [415, 161] on button "Suggestions" at bounding box center [414, 160] width 5 height 5
click at [414, 91] on icon at bounding box center [415, 90] width 4 height 4
click at [376, 139] on html "On2Cook India Pvt. Ltd. Contacts People Marketing Workflows Campaigns Metrics &…" at bounding box center [241, 113] width 483 height 226
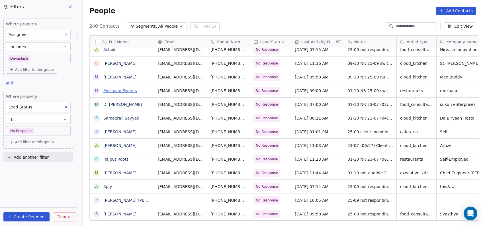
click at [105, 92] on link "Mezbaan Sweets" at bounding box center [120, 90] width 34 height 5
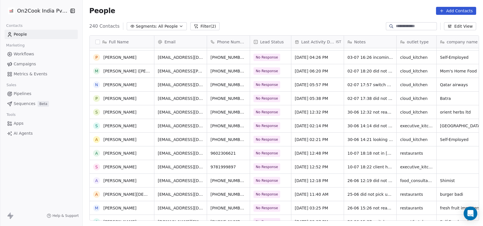
scroll to position [959, 0]
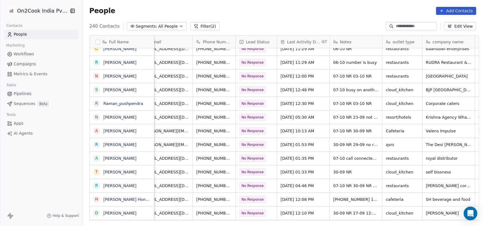
scroll to position [0, 14]
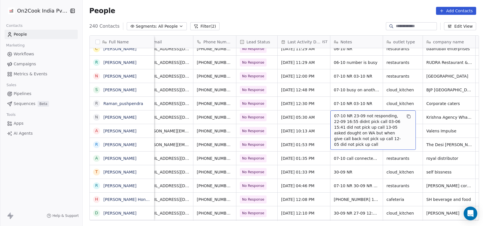
click at [340, 114] on span "07-10 NR 23-09 not responding, 22-09 16:55 didnt pick call 03-06 15:41 did not …" at bounding box center [368, 130] width 68 height 34
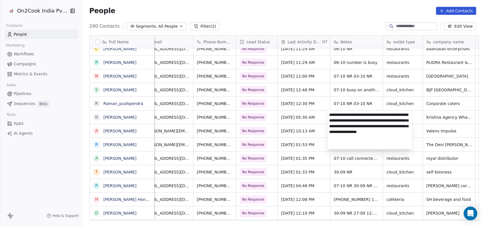
click at [332, 115] on textarea "**********" at bounding box center [369, 129] width 85 height 39
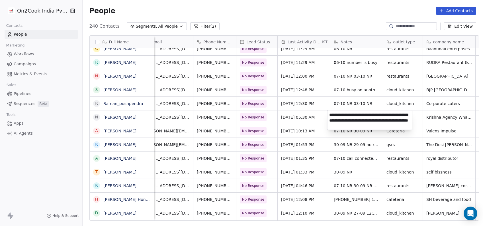
type textarea "**********"
click at [368, 121] on textarea "**********" at bounding box center [369, 119] width 85 height 19
click at [303, 116] on html "On2Cook India Pvt. Ltd. Contacts People Marketing Workflows Campaigns Metrics &…" at bounding box center [241, 113] width 483 height 226
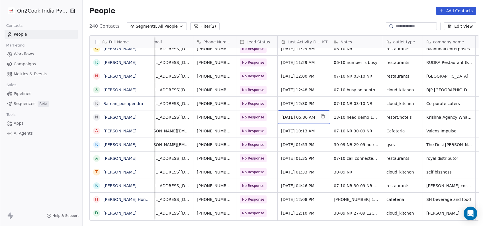
click at [303, 116] on span "Oct 07, 2025 05:30 AM" at bounding box center [298, 117] width 35 height 6
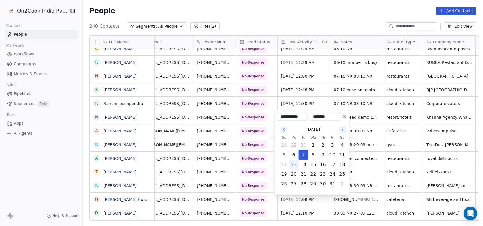
click at [296, 164] on button "13" at bounding box center [293, 164] width 9 height 9
type input "**********"
click at [291, 105] on html "On2Cook India Pvt. Ltd. Contacts People Marketing Workflows Campaigns Metrics &…" at bounding box center [241, 113] width 483 height 226
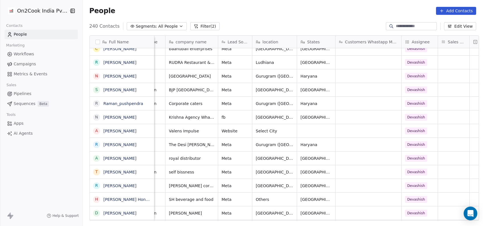
scroll to position [0, 272]
click at [281, 115] on div "Mumbai" at bounding box center [282, 116] width 60 height 13
type textarea "**********"
click at [344, 118] on html "On2Cook India Pvt. Ltd. Contacts People Marketing Workflows Campaigns Metrics &…" at bounding box center [241, 113] width 483 height 226
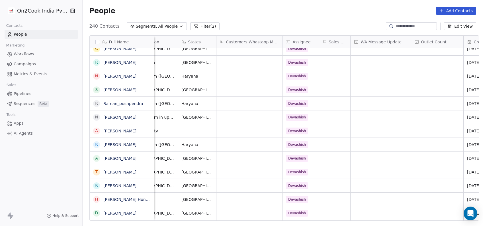
scroll to position [0, 438]
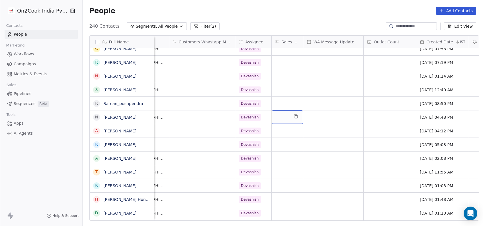
click at [281, 120] on div "grid" at bounding box center [287, 116] width 31 height 13
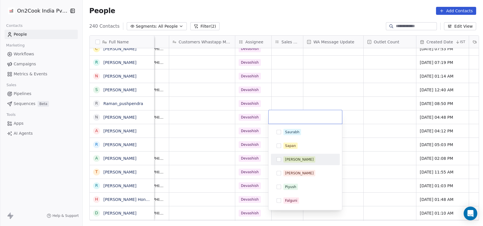
scroll to position [67, 0]
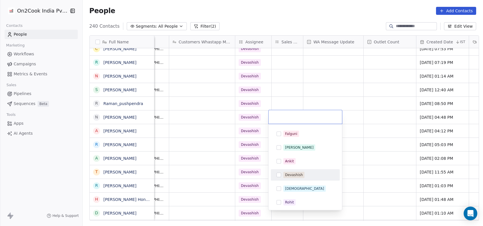
click at [287, 174] on div "Devashish" at bounding box center [294, 174] width 18 height 5
click at [351, 120] on html "On2Cook India Pvt. Ltd. Contacts People Marketing Workflows Campaigns Metrics &…" at bounding box center [241, 113] width 483 height 226
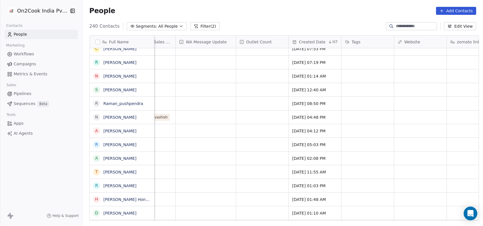
scroll to position [0, 567]
click at [376, 117] on div "grid" at bounding box center [366, 116] width 52 height 13
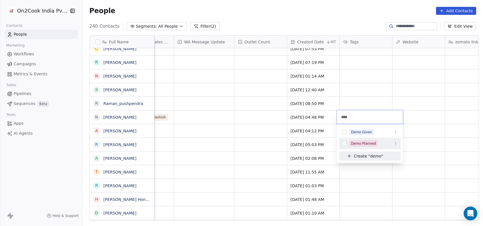
type input "****"
click at [367, 144] on div "Demo Planned" at bounding box center [363, 143] width 25 height 5
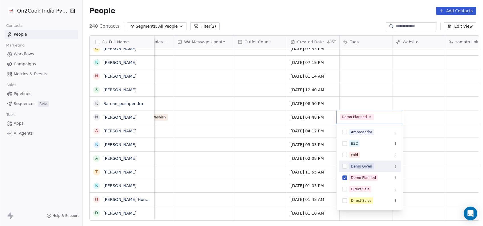
click at [407, 111] on html "On2Cook India Pvt. Ltd. Contacts People Marketing Workflows Campaigns Metrics &…" at bounding box center [241, 113] width 483 height 226
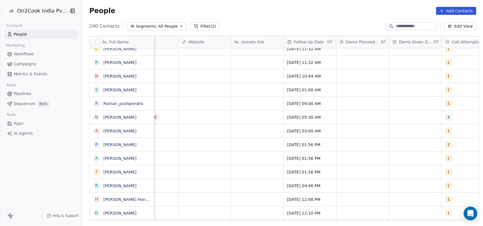
scroll to position [0, 782]
click at [370, 118] on div "grid" at bounding box center [362, 116] width 52 height 13
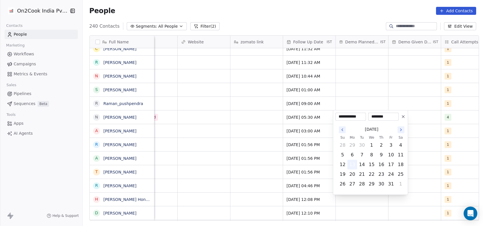
click at [355, 164] on button "13" at bounding box center [352, 164] width 9 height 9
click at [379, 65] on html "On2Cook India Pvt. Ltd. Contacts People Marketing Workflows Campaigns Metrics &…" at bounding box center [241, 113] width 483 height 226
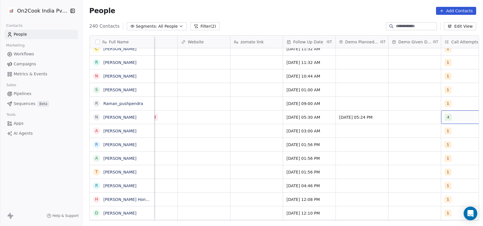
scroll to position [0, 802]
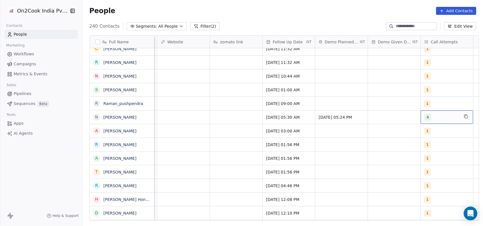
click at [448, 116] on div "4" at bounding box center [441, 117] width 35 height 7
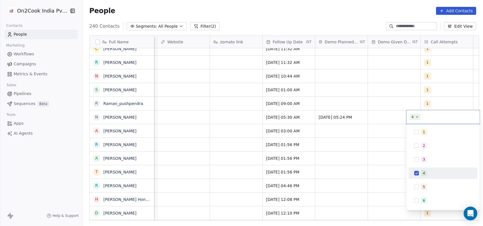
click at [379, 125] on html "On2Cook India Pvt. Ltd. Contacts People Marketing Workflows Campaigns Metrics &…" at bounding box center [241, 113] width 483 height 226
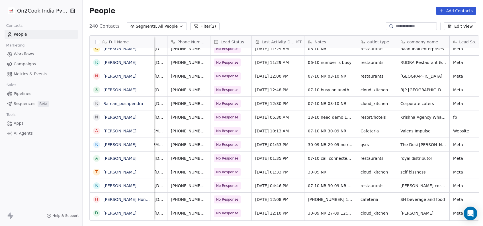
scroll to position [0, 0]
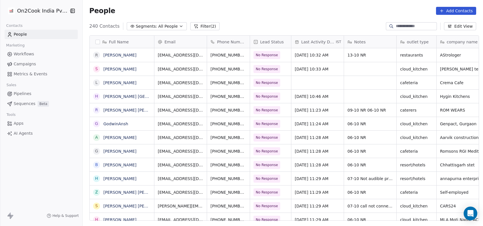
scroll to position [193, 397]
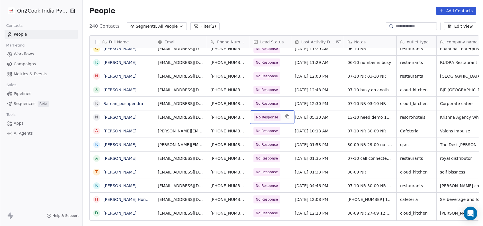
click at [267, 119] on span "No Response" at bounding box center [267, 117] width 22 height 6
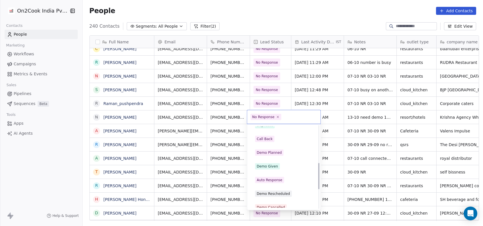
scroll to position [117, 0]
click at [267, 150] on div "Demo Planned" at bounding box center [269, 152] width 25 height 5
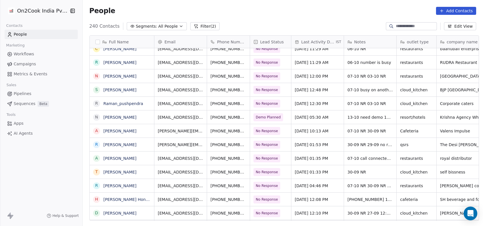
click at [159, 9] on div "People Add Contacts" at bounding box center [282, 11] width 387 height 8
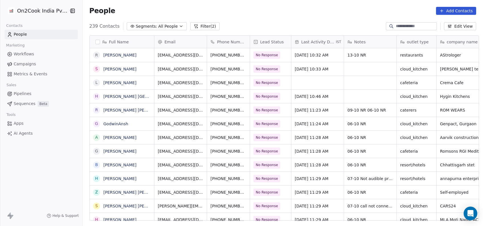
scroll to position [0, 0]
click at [324, 82] on div "grid" at bounding box center [317, 82] width 52 height 13
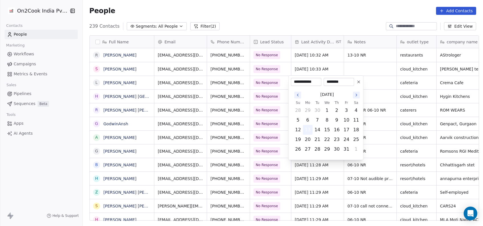
click at [309, 130] on button "13" at bounding box center [307, 129] width 9 height 9
click at [385, 86] on html "On2Cook India Pvt. Ltd. Contacts People Marketing Workflows Campaigns Metrics &…" at bounding box center [241, 113] width 483 height 226
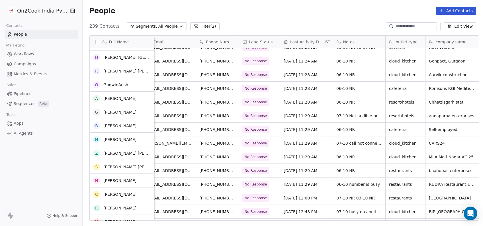
scroll to position [63, 0]
